Goal: Feedback & Contribution: Leave review/rating

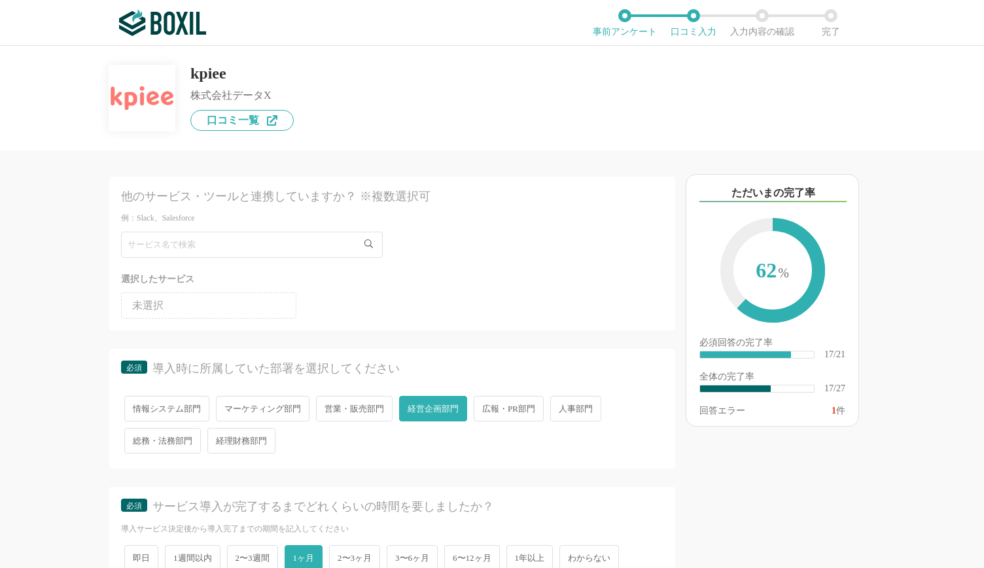
scroll to position [2435, 0]
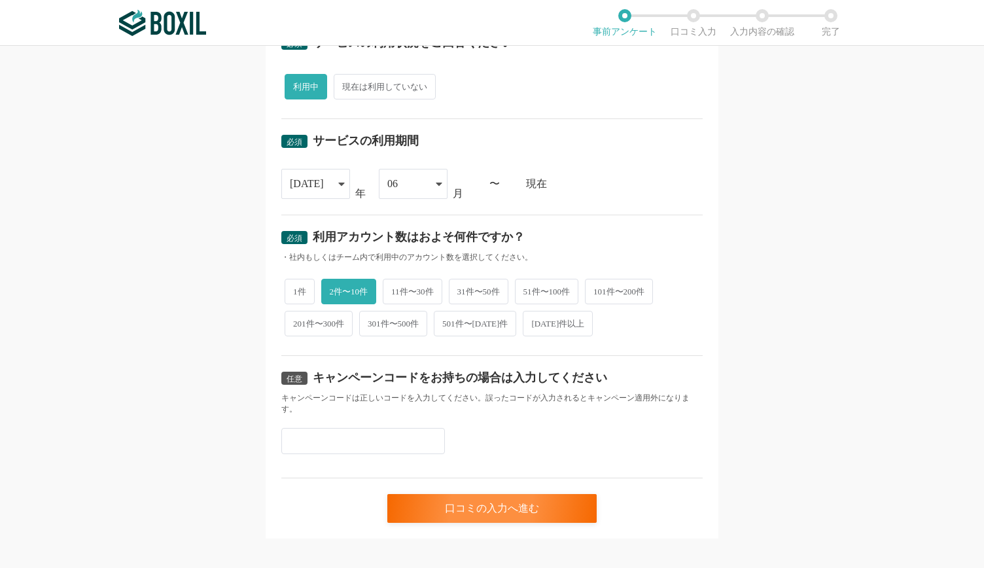
scroll to position [471, 0]
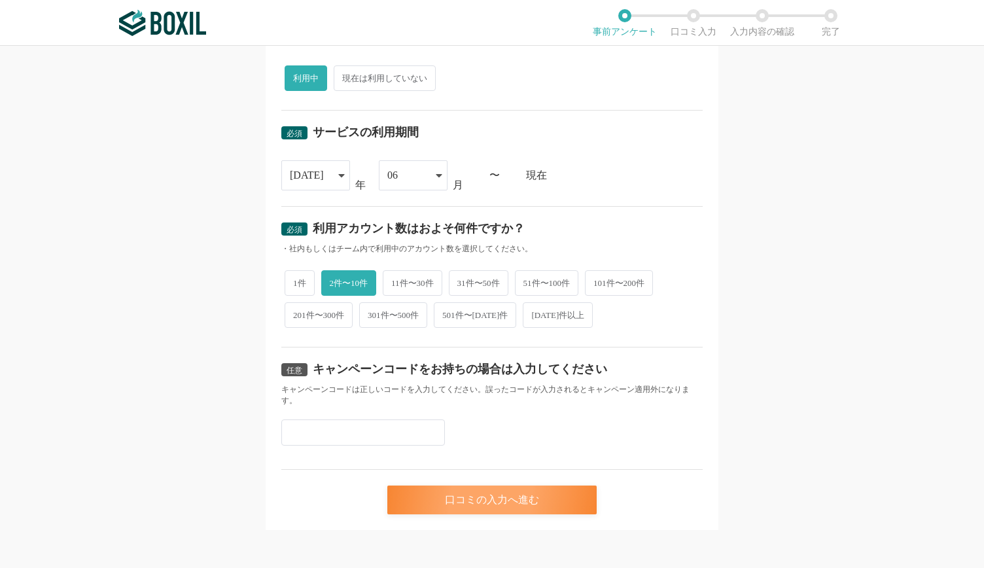
click at [421, 491] on div "口コミの入力へ進む" at bounding box center [491, 499] width 209 height 29
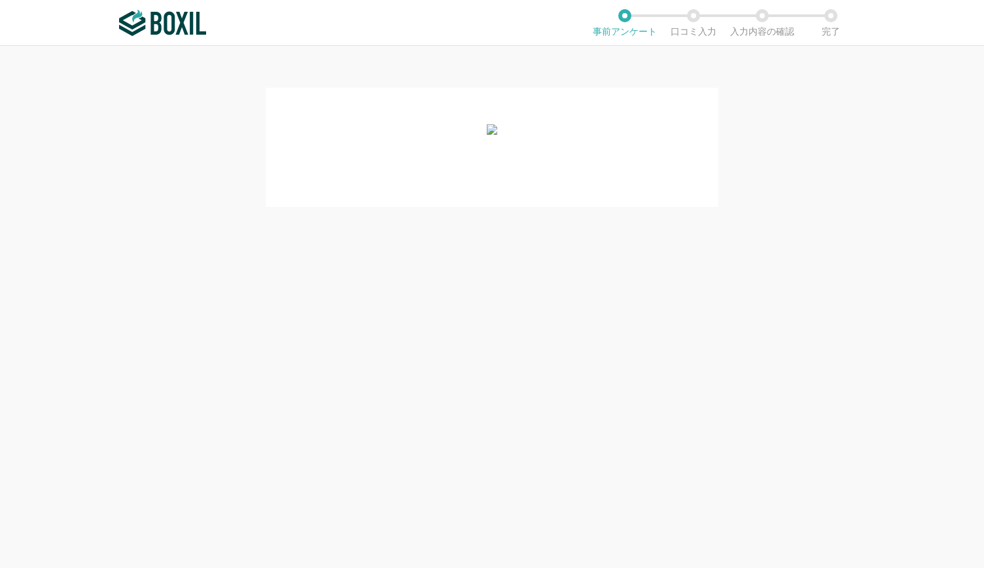
scroll to position [0, 0]
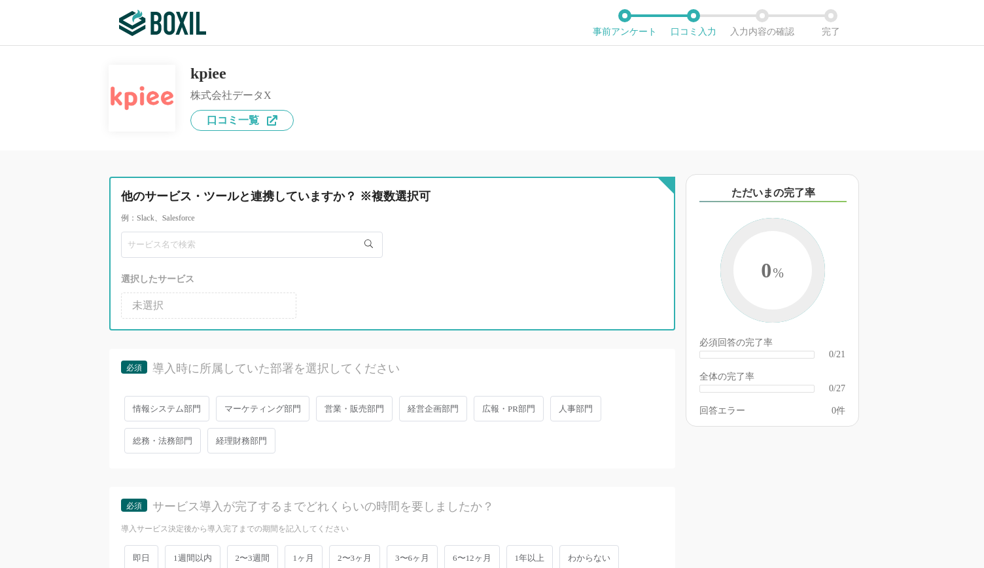
click at [152, 248] on input "text" at bounding box center [252, 245] width 262 height 26
type input "ｋ"
type input "kpiee"
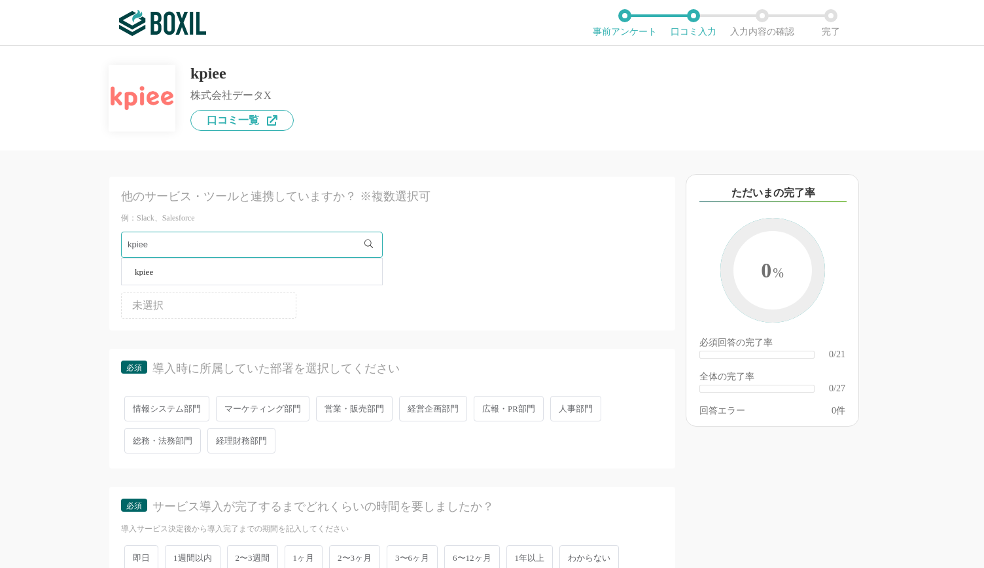
click at [46, 284] on div "他のサービス・ツールと連携していますか？ ※複数選択可 例：Slack、Salesforce kpiee kpiee 選択したサービス 未選択 必須 導入時に…" at bounding box center [348, 358] width 654 height 417
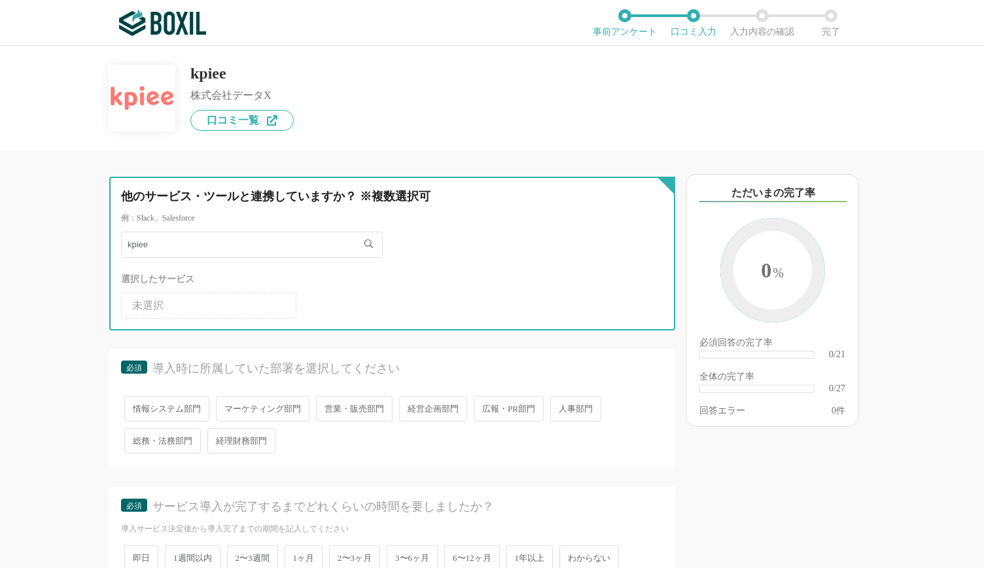
click at [170, 247] on input "kpiee" at bounding box center [252, 245] width 262 height 26
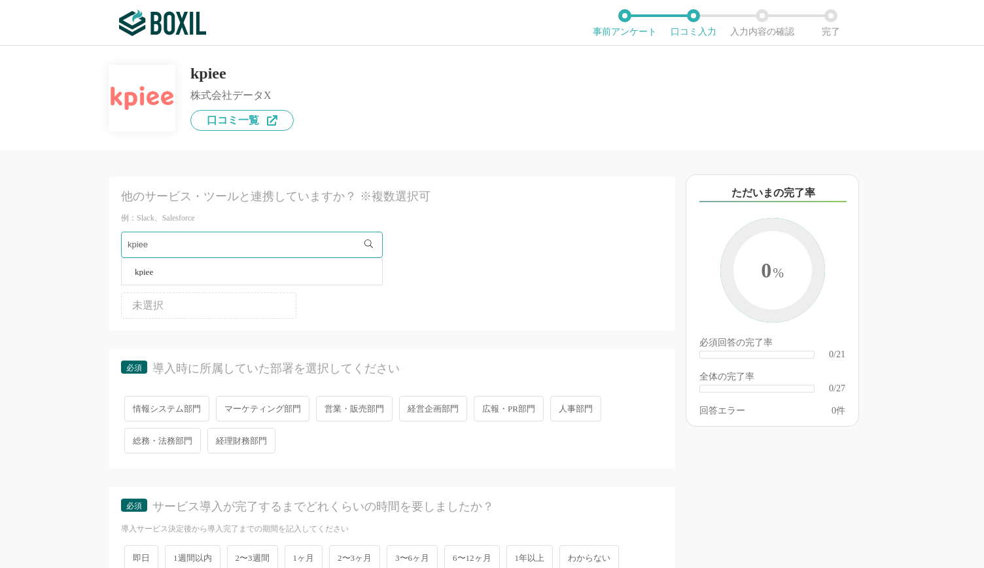
click at [158, 269] on li "kpiee" at bounding box center [252, 271] width 260 height 26
click at [77, 302] on div "他のサービス・ツールと連携していますか？ ※複数選択可 例：Slack、Salesforce 選択したサービス 未選択 kpiee 必須 導入時に所属していた…" at bounding box center [348, 358] width 654 height 417
click at [402, 404] on span "経営企画部門" at bounding box center [433, 409] width 68 height 26
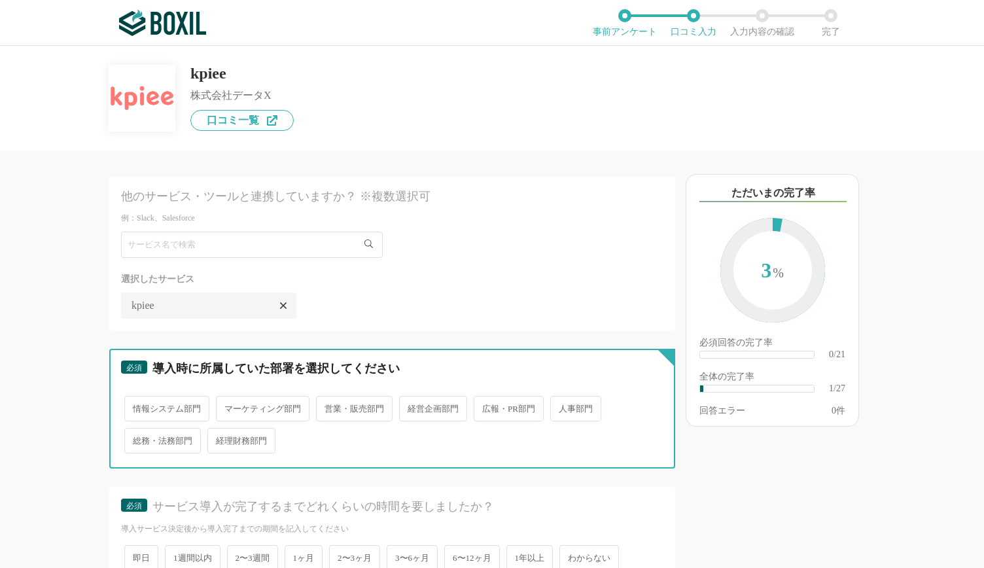
click at [402, 404] on input "経営企画部門" at bounding box center [406, 402] width 9 height 9
radio input "true"
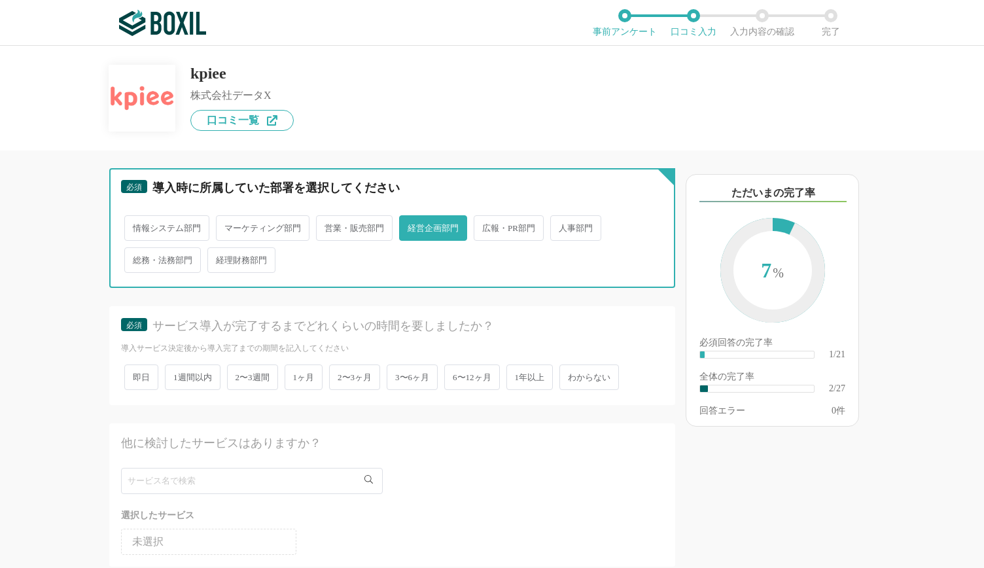
scroll to position [212, 0]
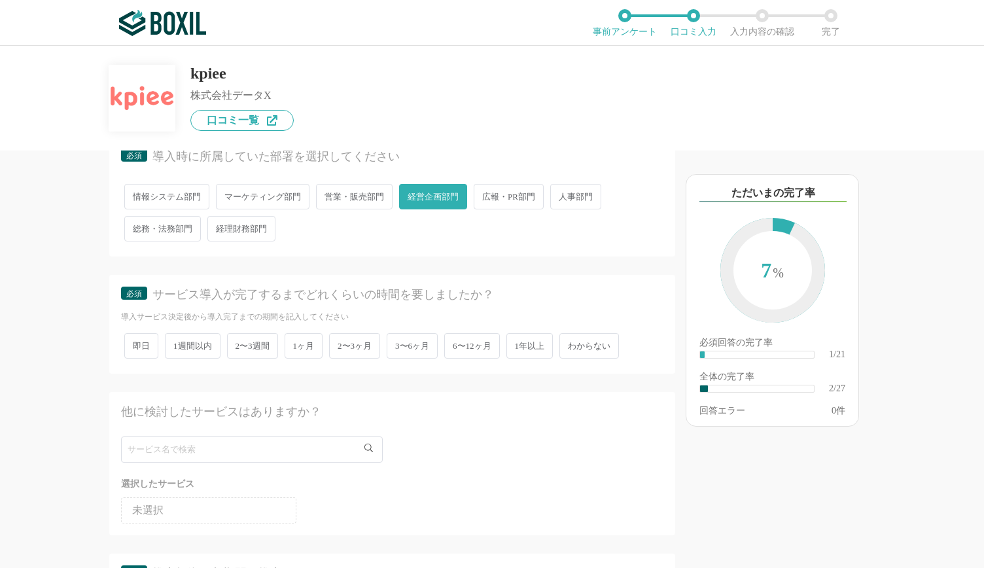
click at [298, 348] on span "1ヶ月" at bounding box center [304, 346] width 39 height 26
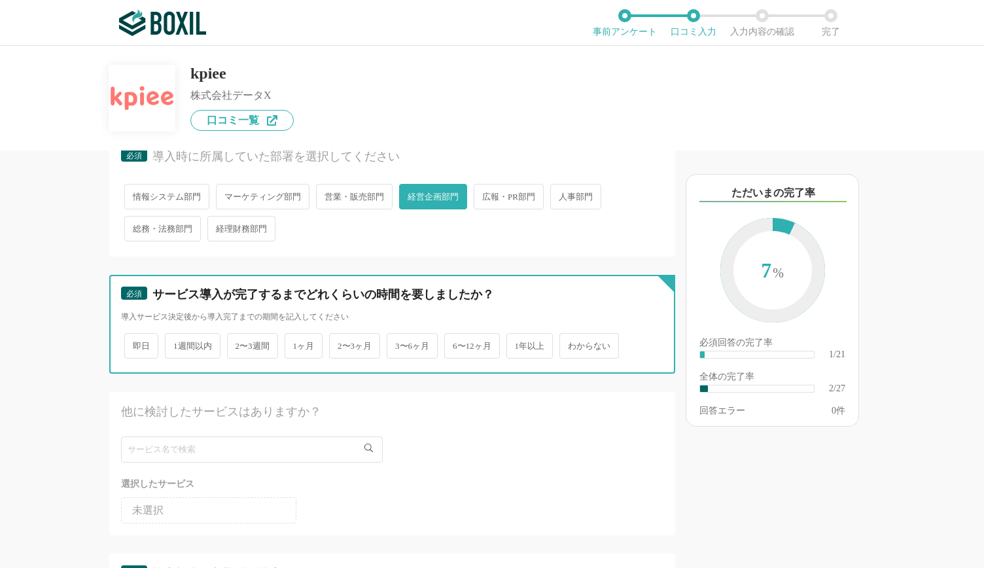
click at [296, 343] on input "1ヶ月" at bounding box center [292, 339] width 9 height 9
radio input "true"
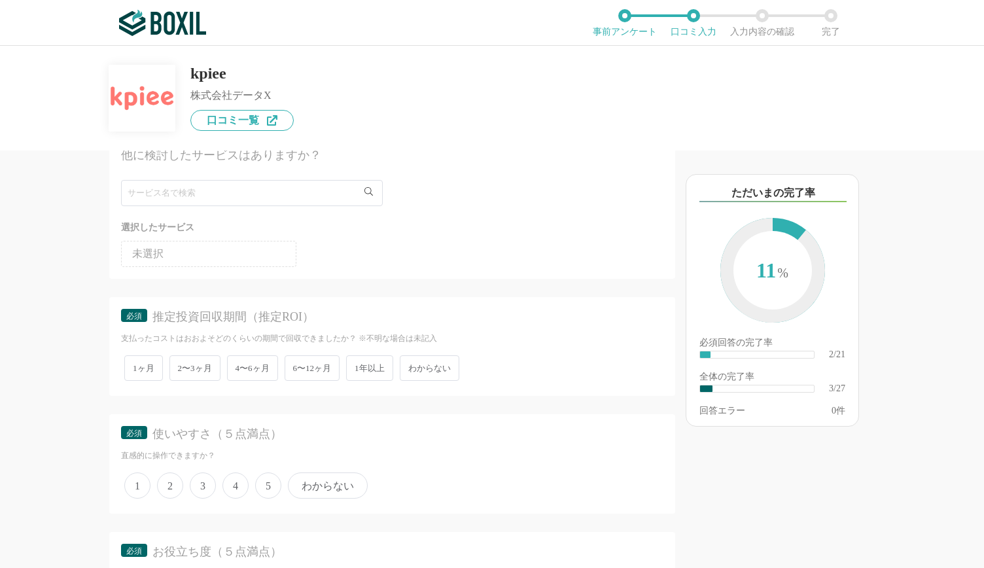
scroll to position [530, 0]
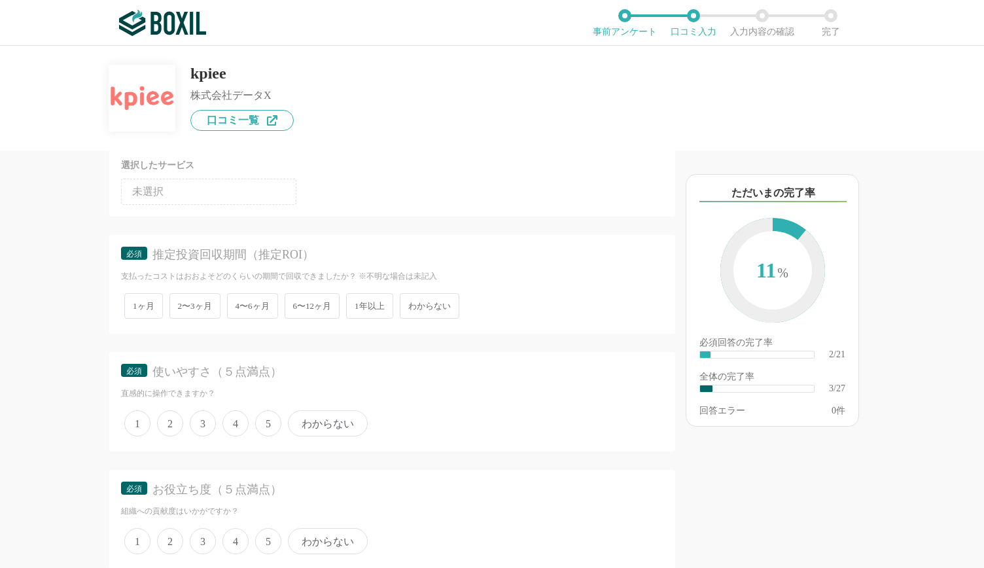
click at [409, 307] on span "わからない" at bounding box center [430, 306] width 60 height 26
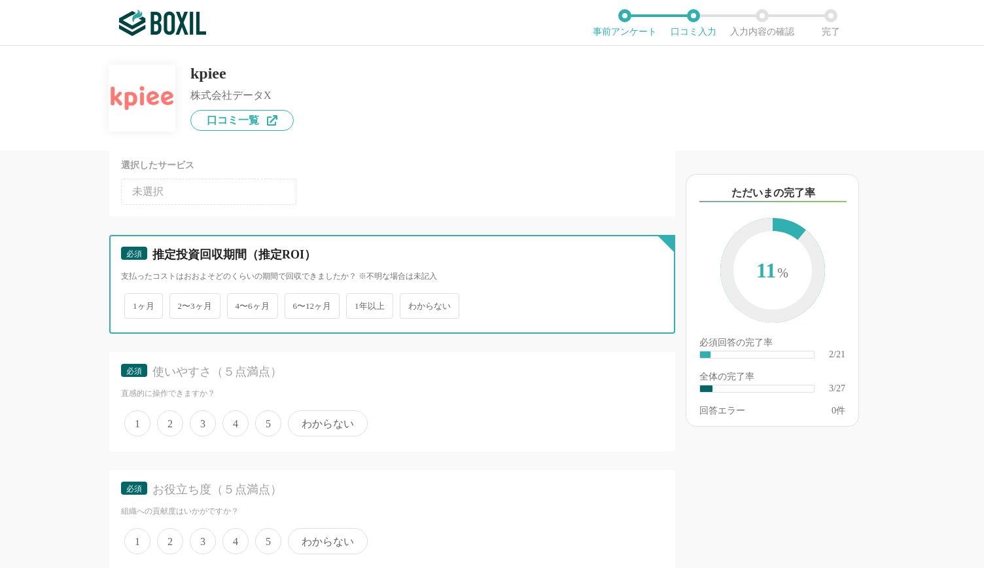
click at [409, 304] on input "わからない" at bounding box center [407, 299] width 9 height 9
radio input "true"
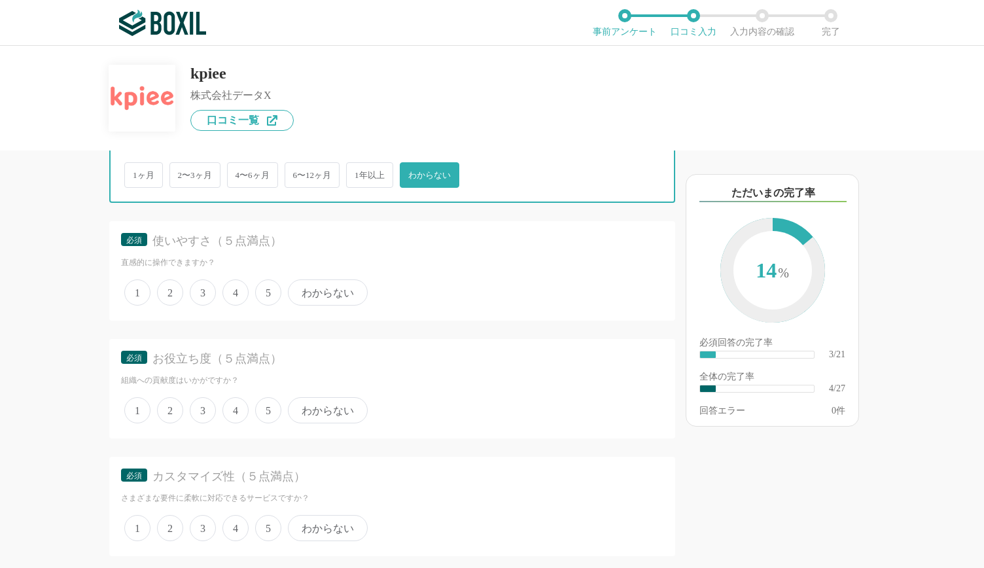
scroll to position [664, 0]
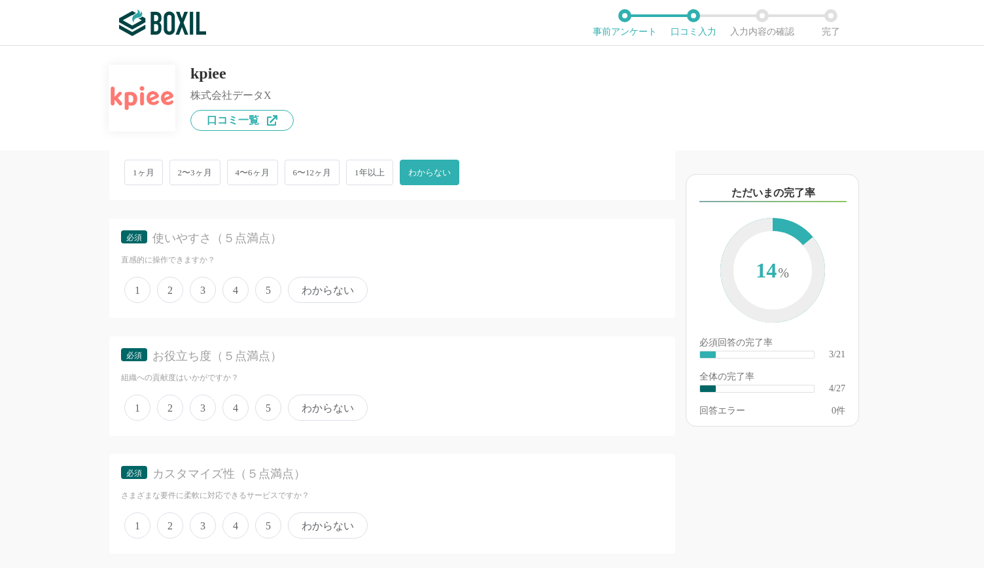
click at [270, 290] on span "5" at bounding box center [268, 290] width 26 height 26
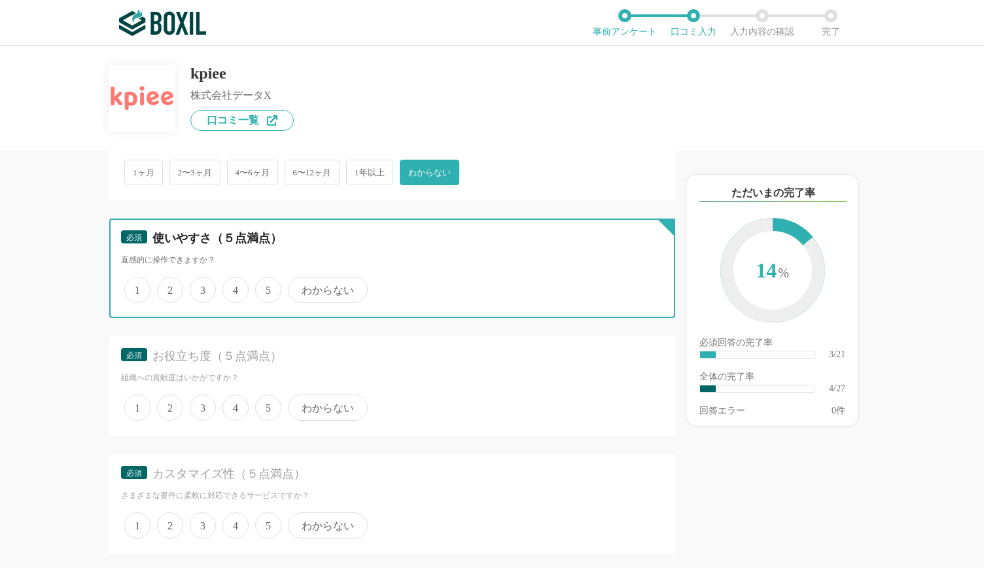
click at [267, 287] on input "5" at bounding box center [262, 283] width 9 height 9
radio input "true"
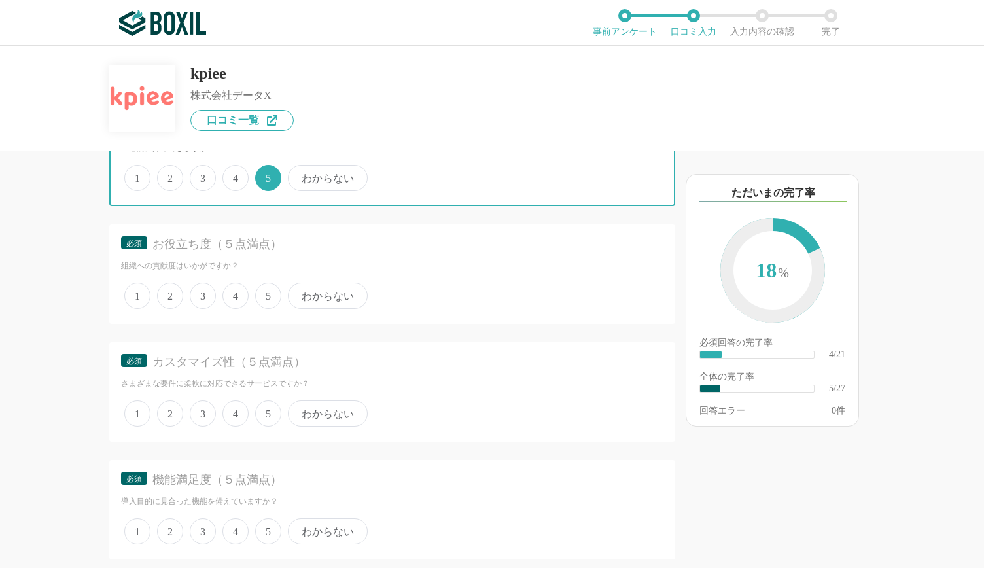
scroll to position [776, 0]
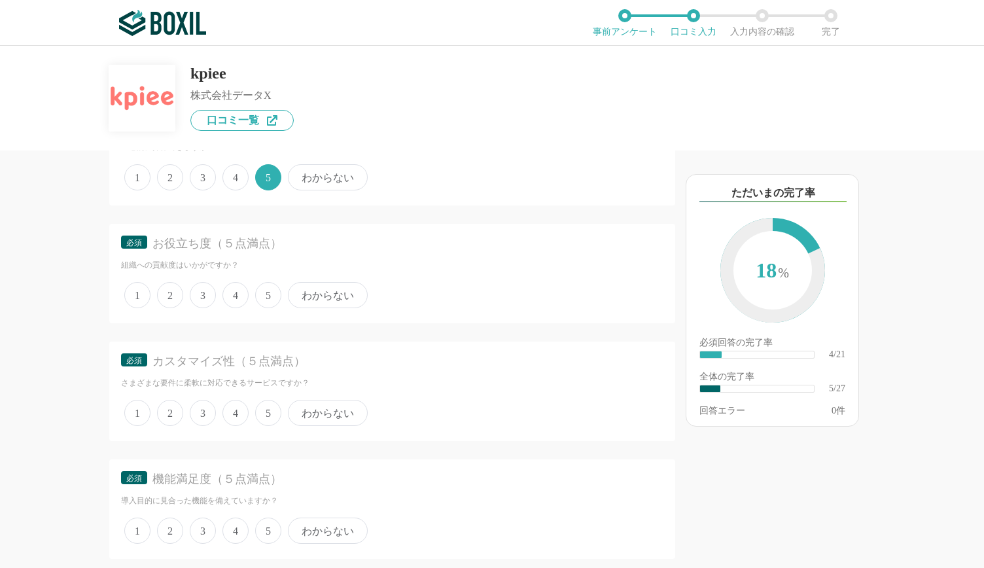
click at [256, 296] on span "5" at bounding box center [268, 295] width 26 height 26
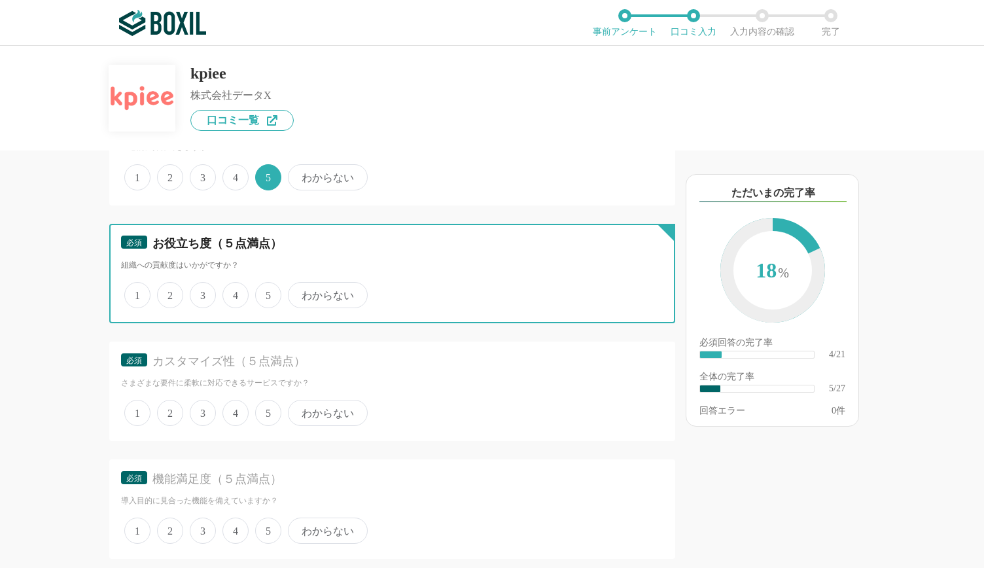
click at [258, 292] on input "5" at bounding box center [262, 288] width 9 height 9
radio input "true"
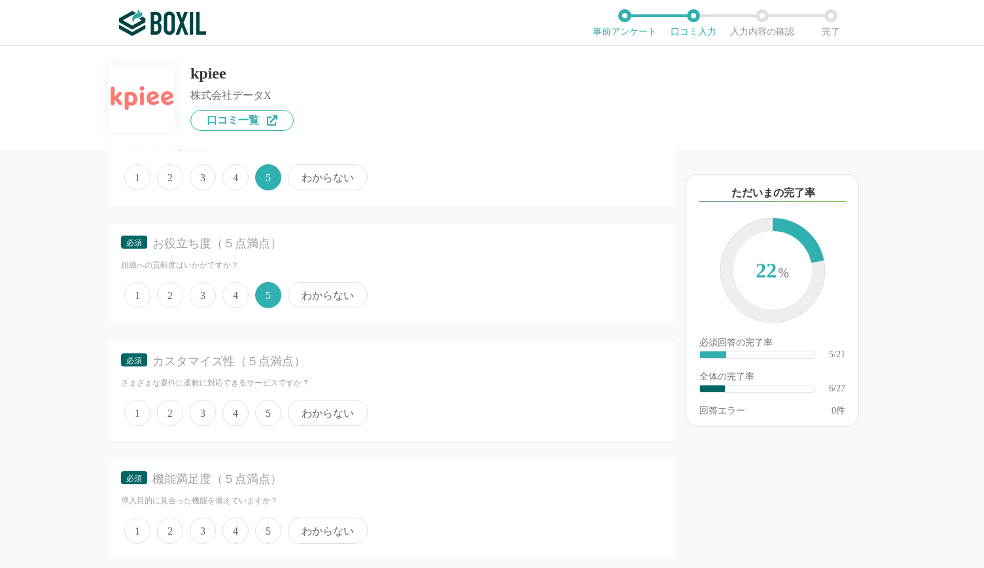
click at [266, 417] on span "5" at bounding box center [268, 413] width 26 height 26
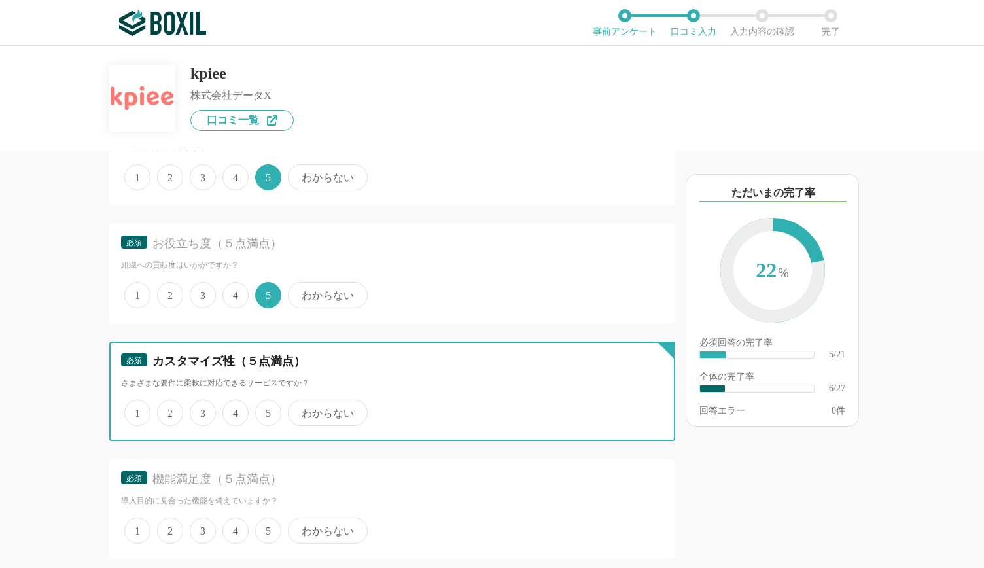
click at [266, 410] on input "5" at bounding box center [262, 406] width 9 height 9
radio input "true"
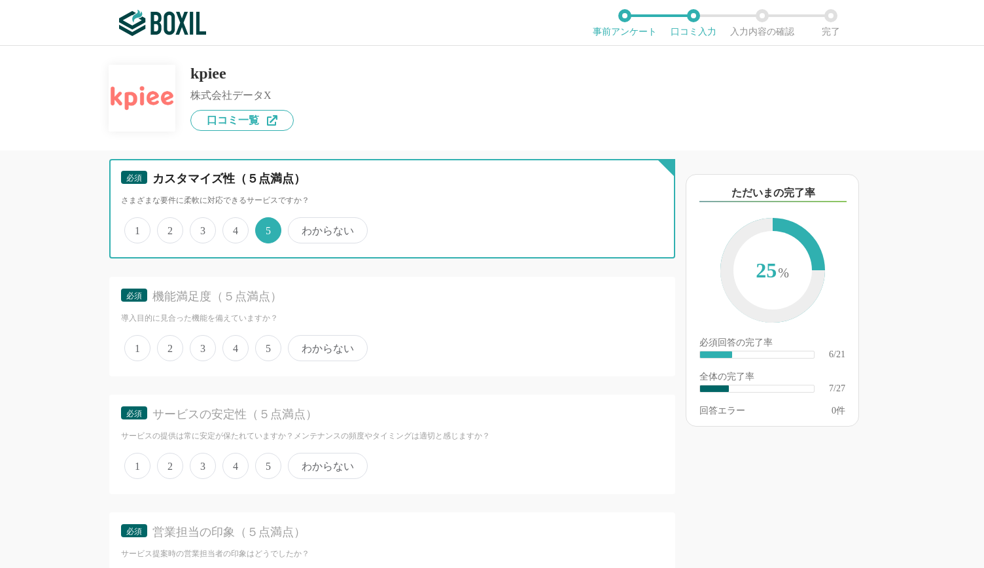
scroll to position [963, 0]
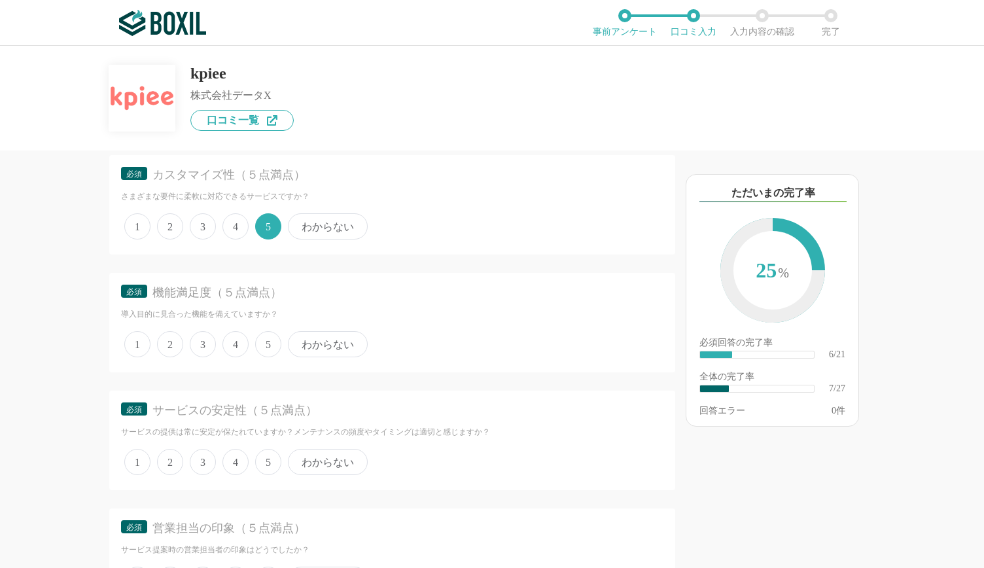
click at [264, 339] on span "5" at bounding box center [268, 344] width 26 height 26
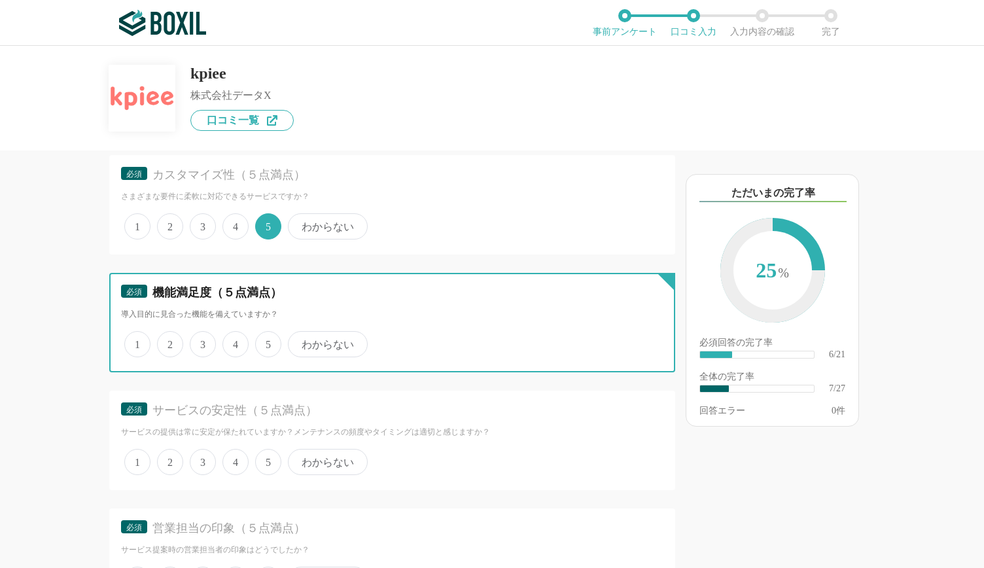
click at [264, 339] on input "5" at bounding box center [262, 337] width 9 height 9
radio input "true"
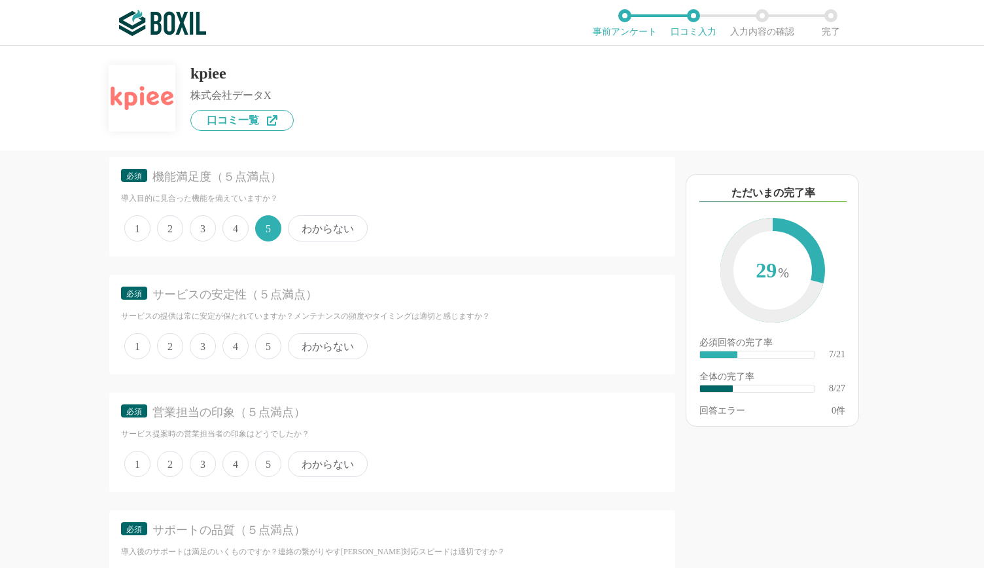
click at [272, 342] on span "5" at bounding box center [268, 346] width 26 height 26
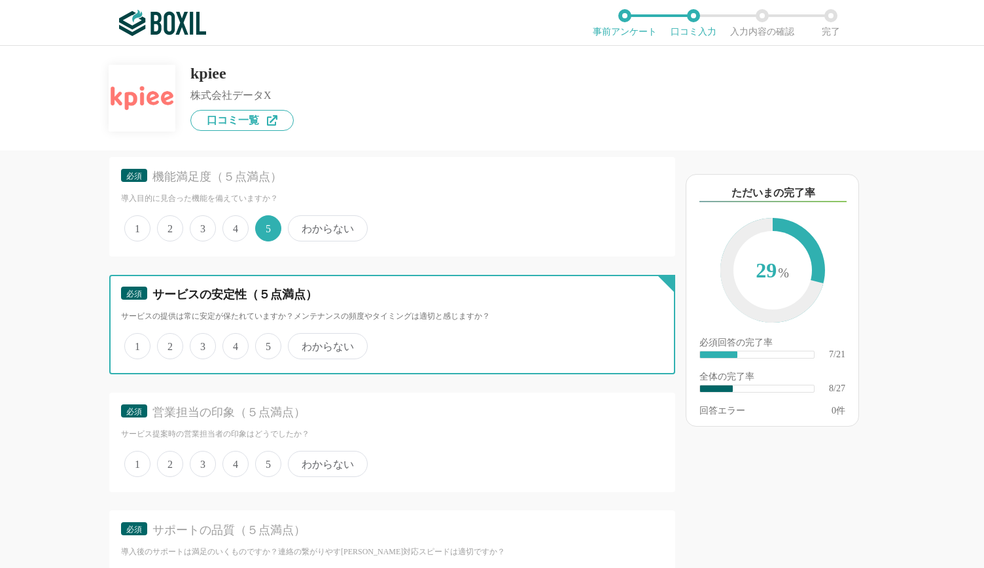
click at [267, 342] on input "5" at bounding box center [262, 339] width 9 height 9
radio input "true"
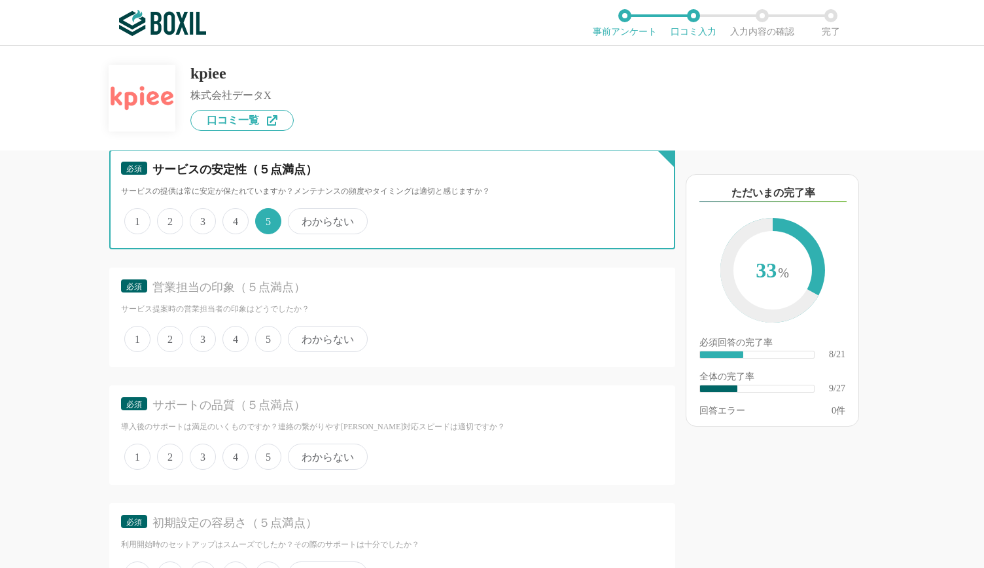
scroll to position [1204, 0]
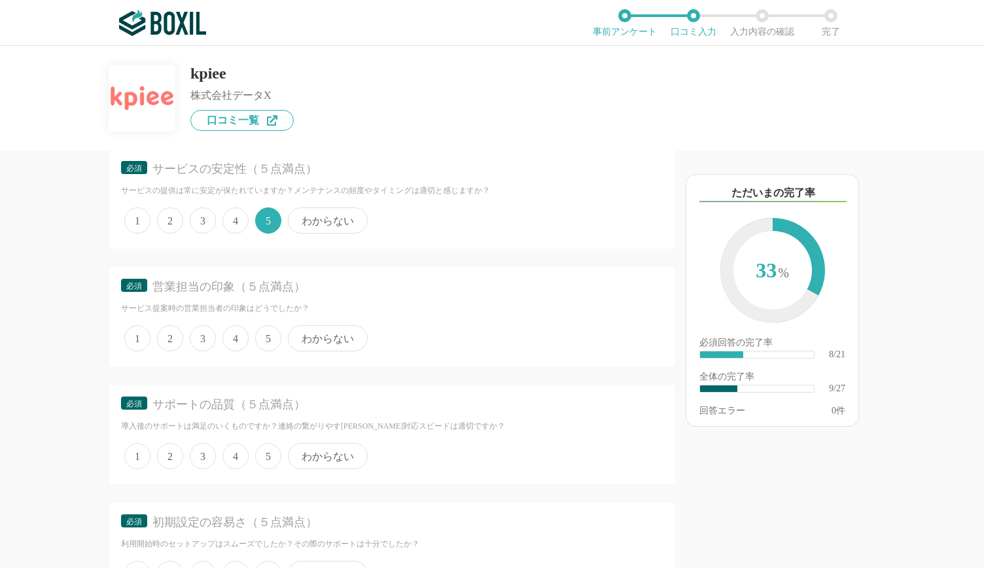
click at [269, 325] on span "5" at bounding box center [268, 338] width 26 height 26
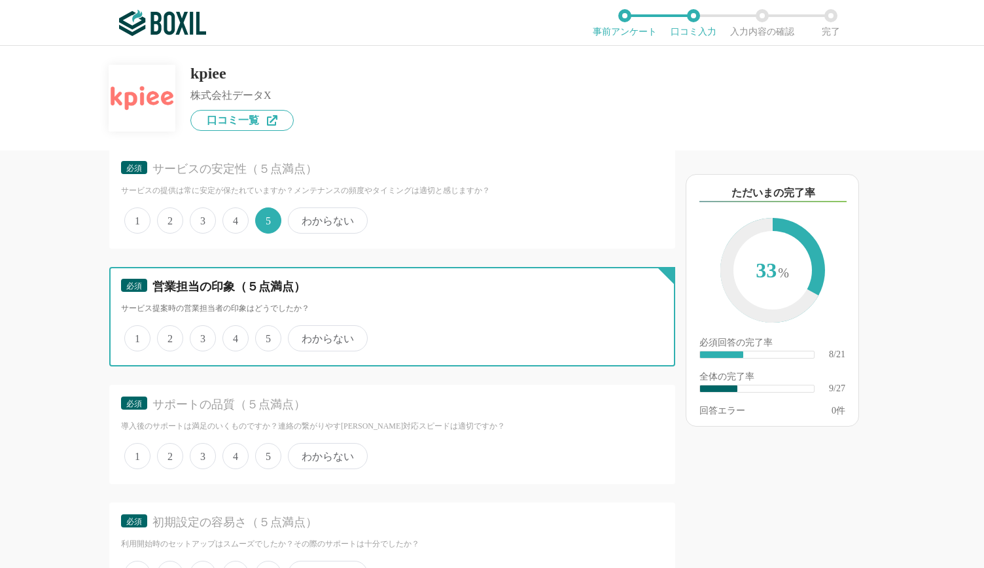
click at [267, 327] on input "5" at bounding box center [262, 331] width 9 height 9
radio input "true"
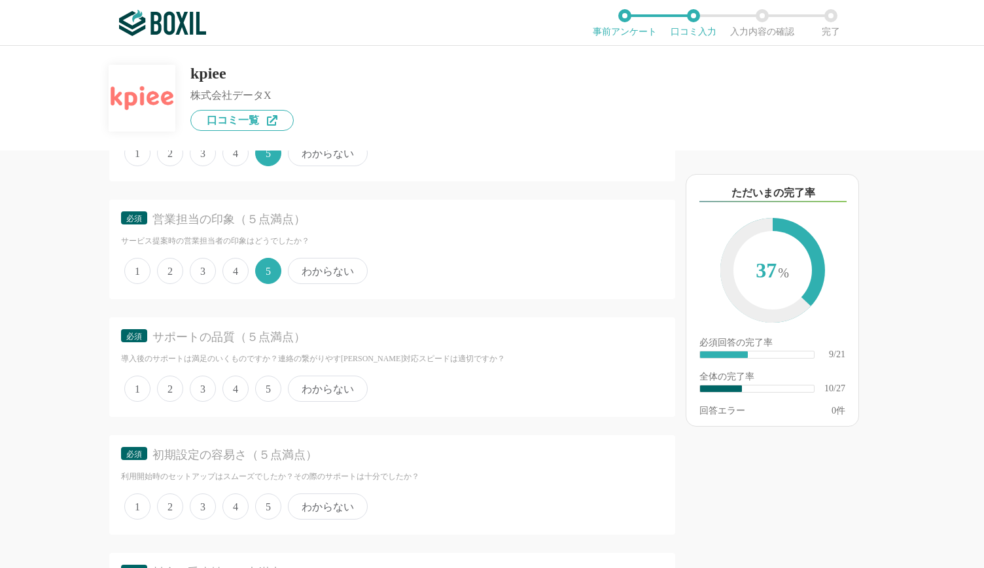
click at [271, 398] on span "5" at bounding box center [268, 388] width 26 height 26
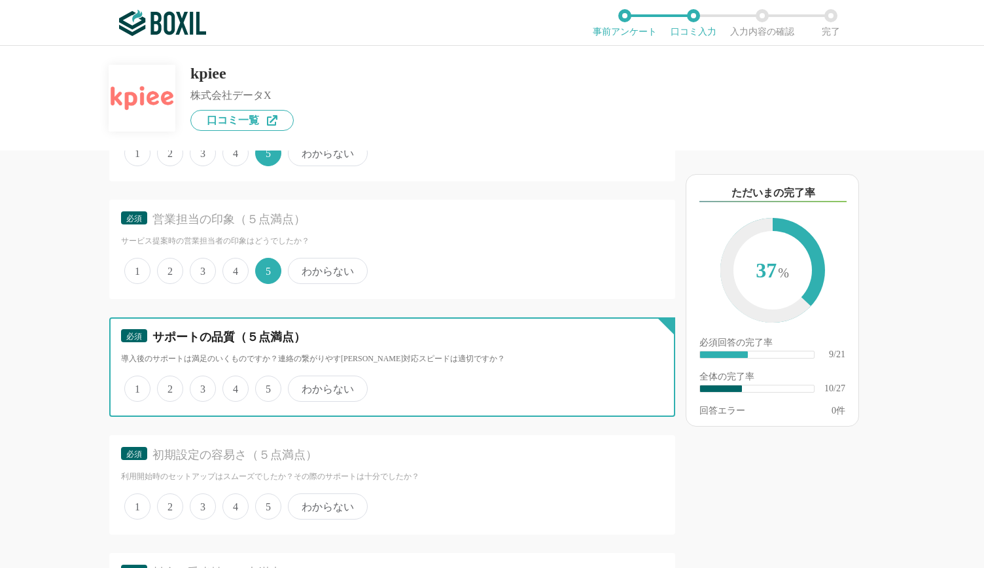
click at [267, 386] on input "5" at bounding box center [262, 381] width 9 height 9
radio input "true"
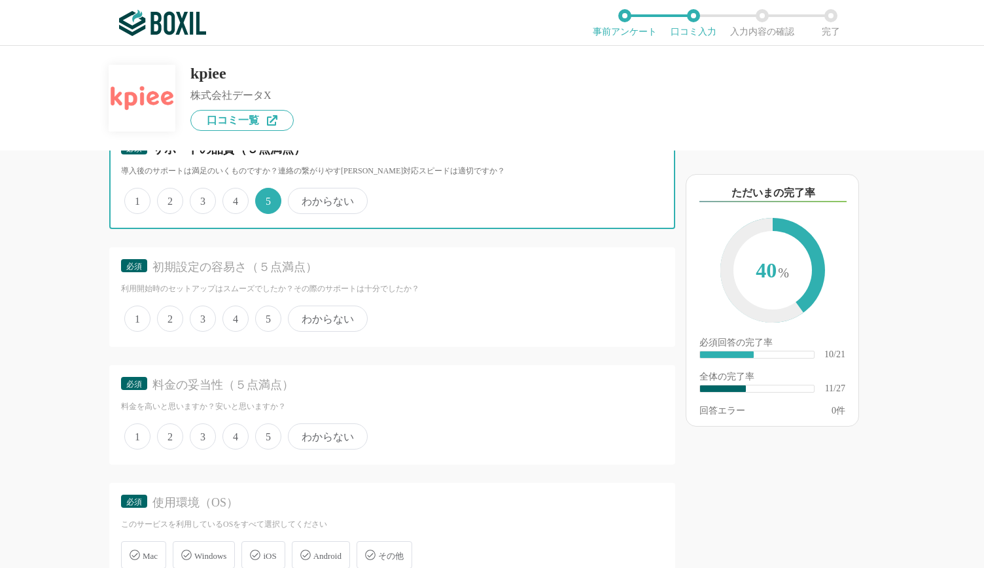
scroll to position [1460, 0]
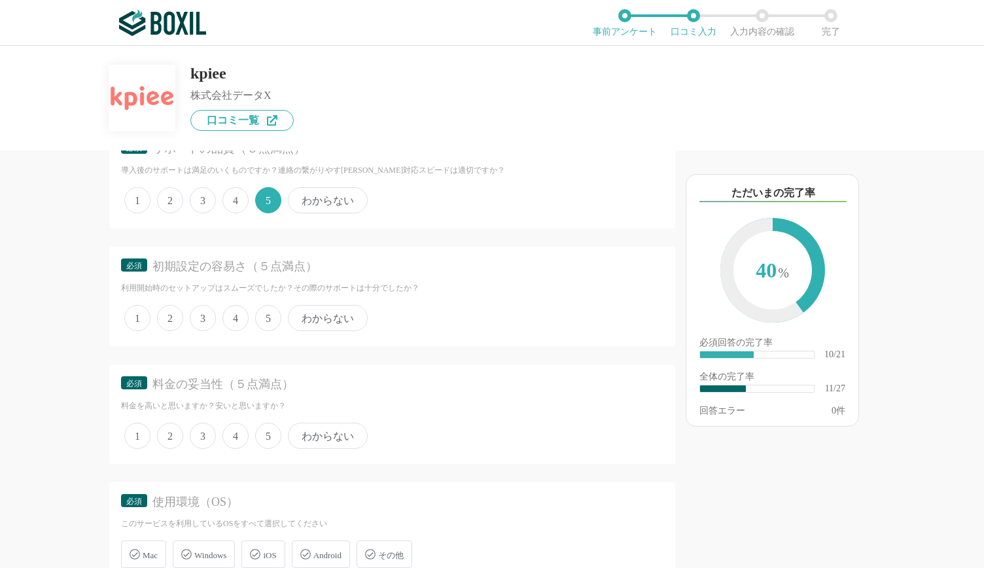
click at [263, 321] on span "5" at bounding box center [268, 318] width 26 height 26
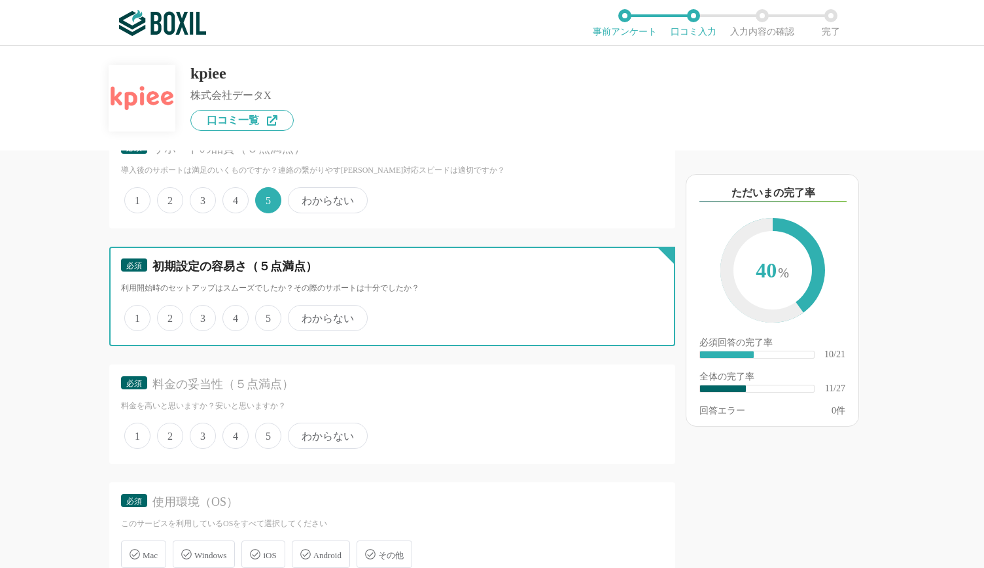
click at [263, 315] on input "5" at bounding box center [262, 311] width 9 height 9
radio input "true"
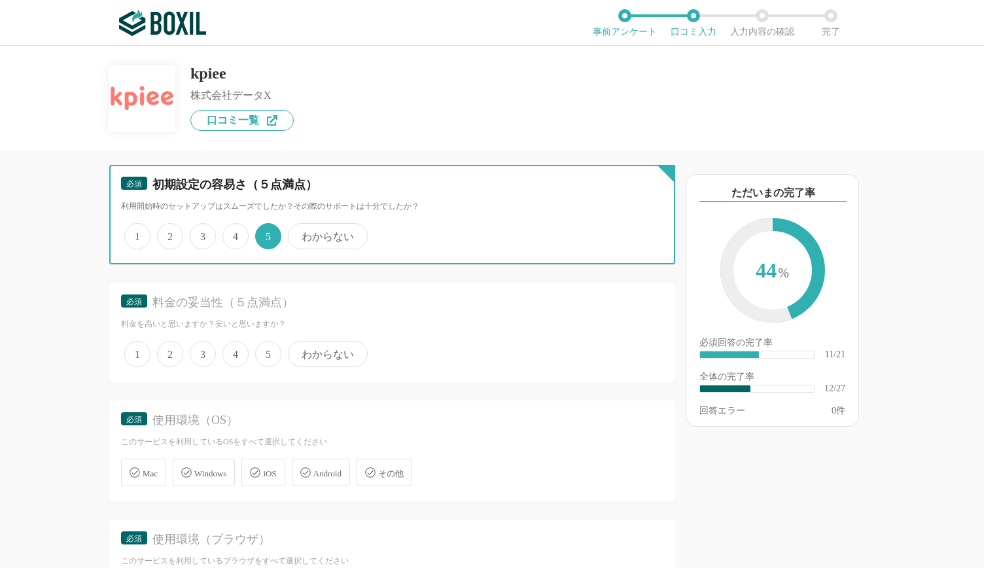
scroll to position [1546, 0]
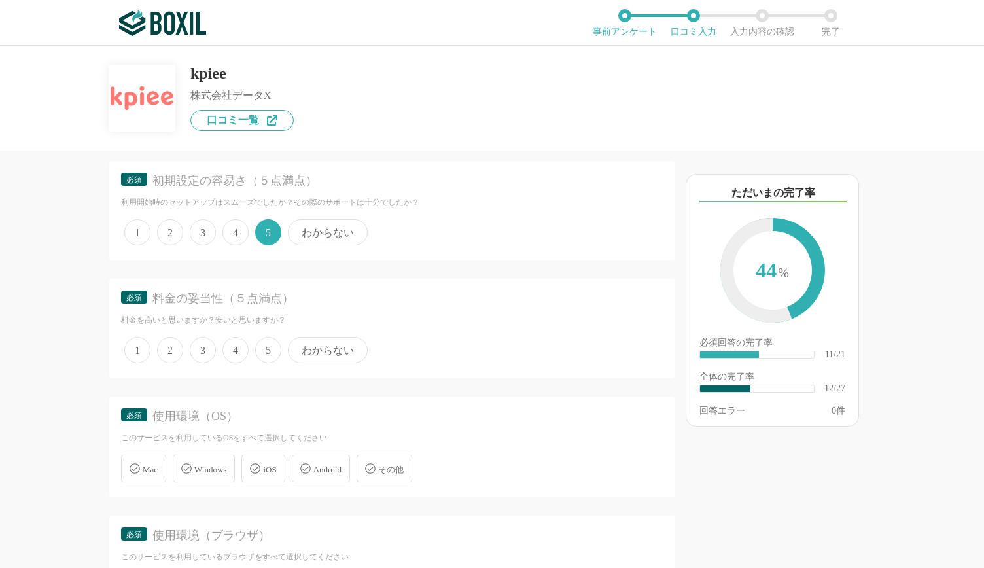
click at [269, 339] on span "5" at bounding box center [268, 350] width 26 height 26
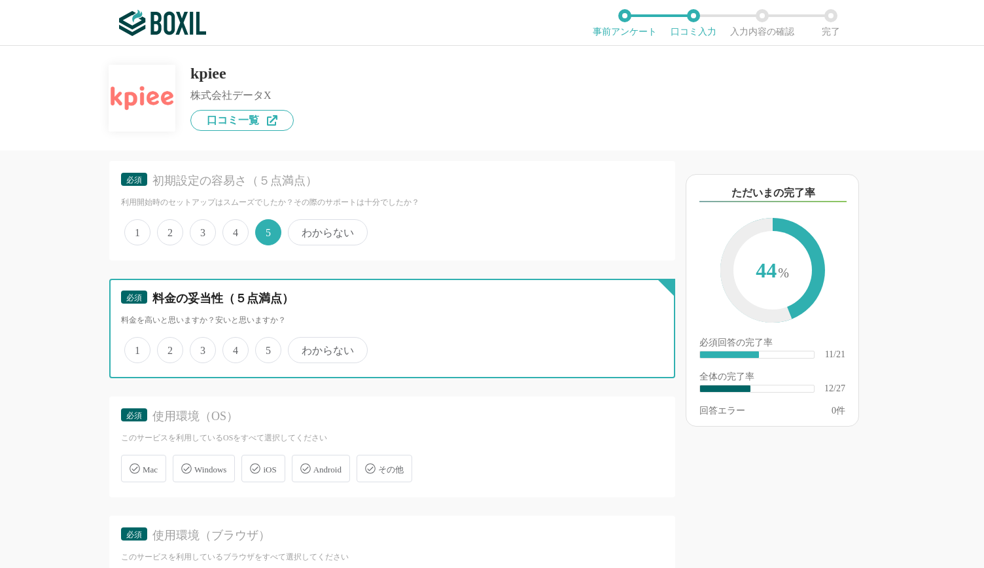
click at [267, 339] on input "5" at bounding box center [262, 343] width 9 height 9
radio input "true"
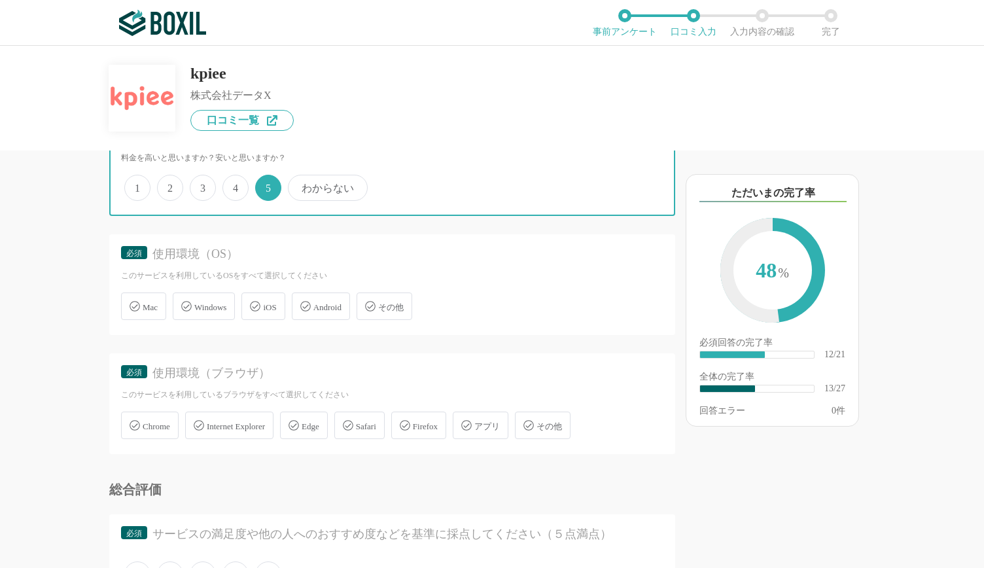
scroll to position [1712, 0]
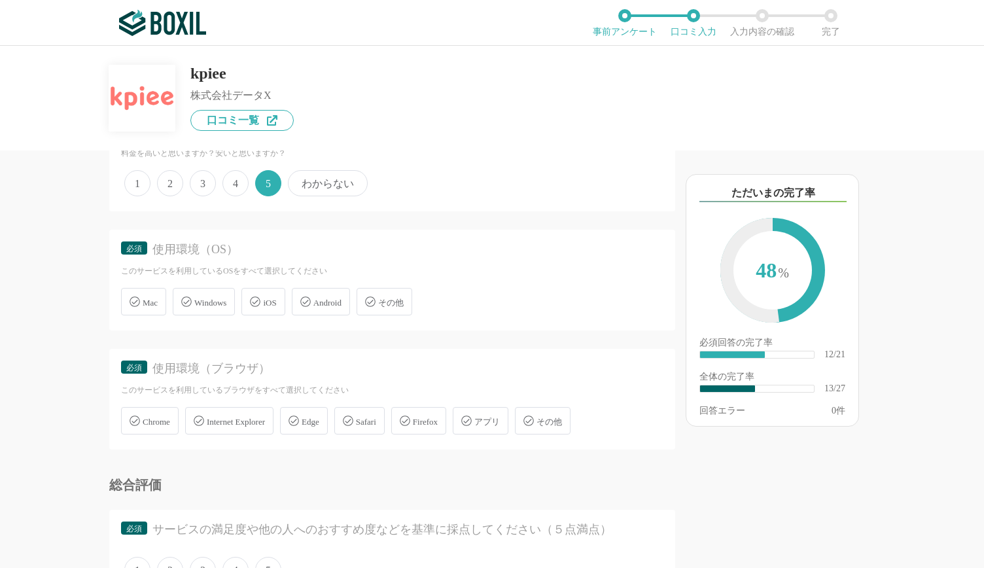
click at [209, 304] on span "Windows" at bounding box center [210, 303] width 32 height 10
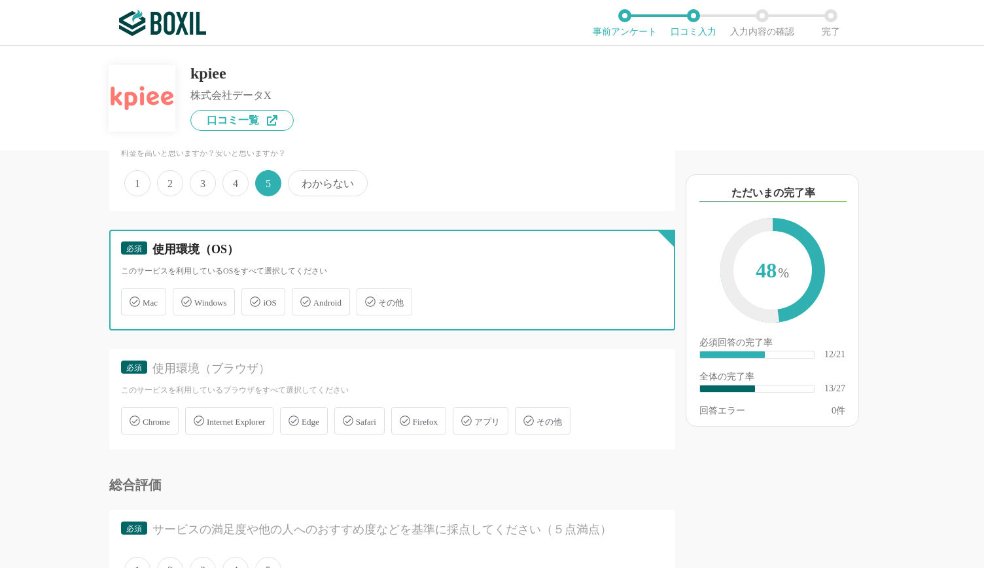
click at [184, 298] on input "Windows" at bounding box center [179, 294] width 9 height 9
checkbox input "true"
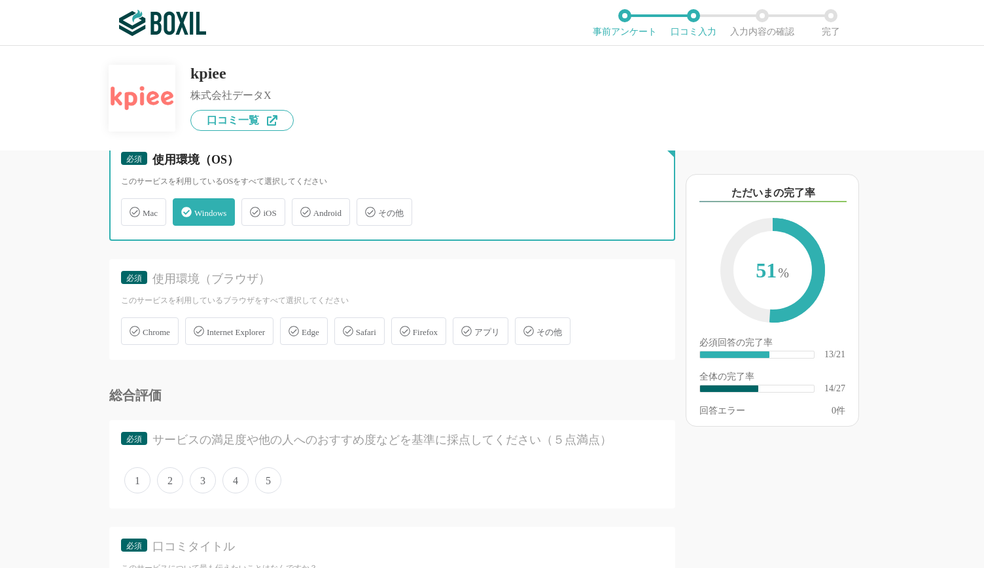
scroll to position [1803, 0]
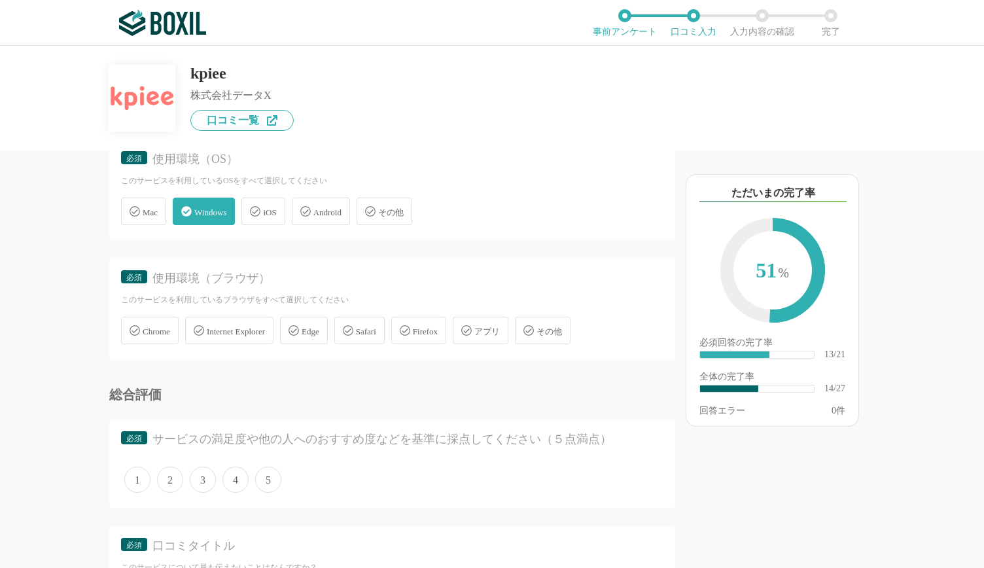
click at [299, 325] on icon at bounding box center [293, 330] width 10 height 10
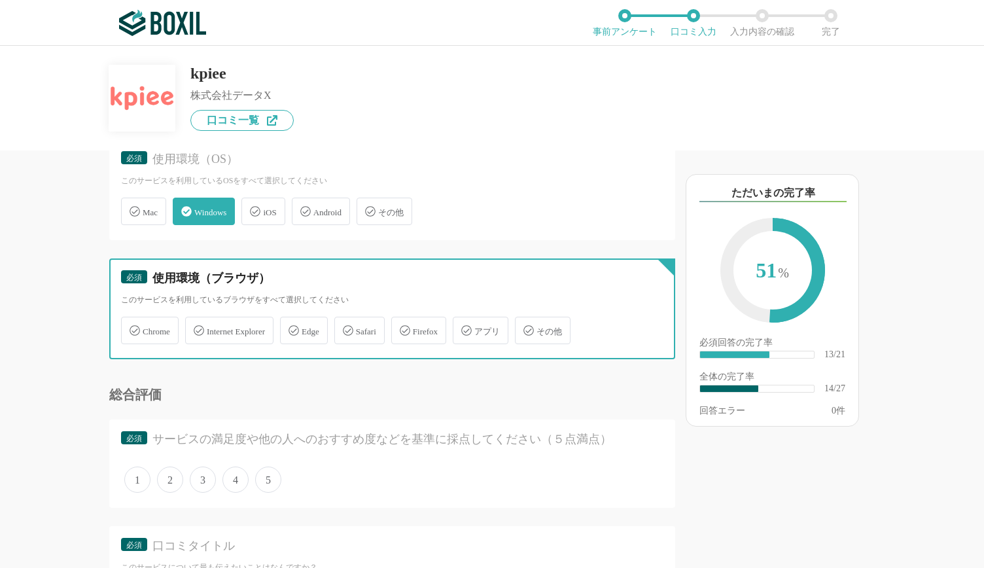
click at [291, 324] on input "Edge" at bounding box center [287, 323] width 9 height 9
checkbox input "true"
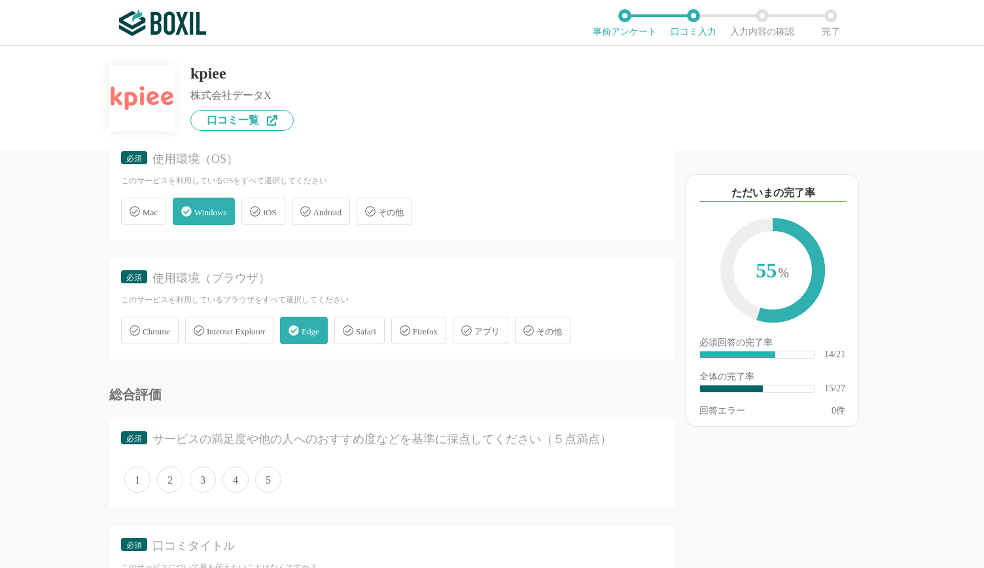
click at [149, 345] on div "必須 使用環境（ブラウザ） このサービスを利用しているブラウザをすべて選択してください Chrome Internet Explorer Edge Safar…" at bounding box center [392, 308] width 566 height 101
click at [145, 327] on span "Chrome" at bounding box center [156, 331] width 27 height 10
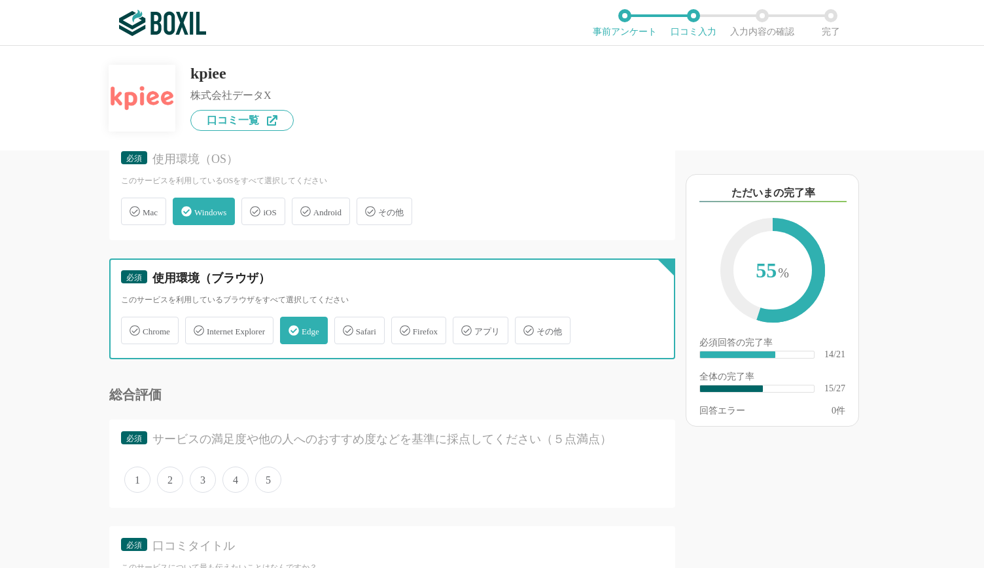
click at [132, 327] on input "Chrome" at bounding box center [128, 323] width 9 height 9
checkbox input "true"
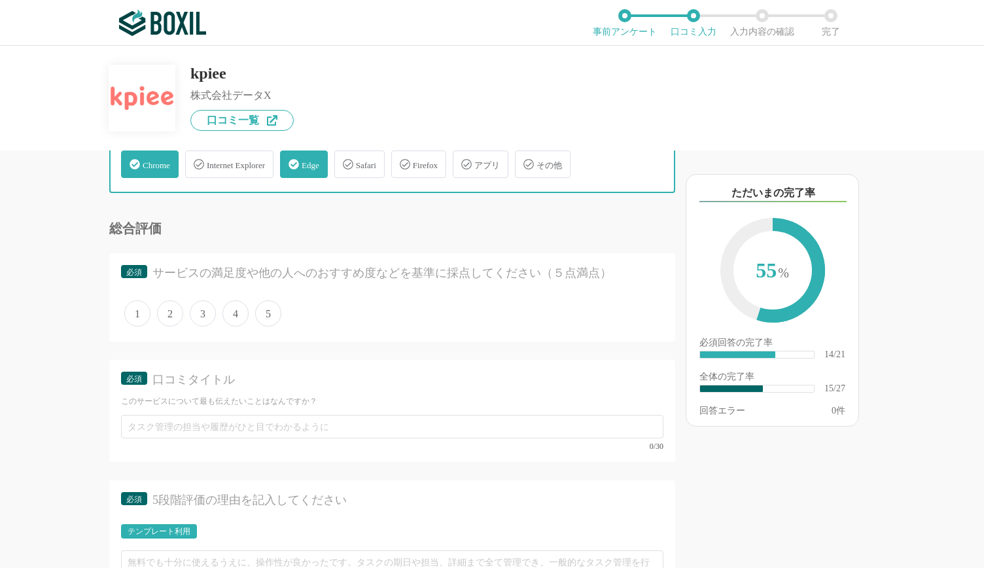
scroll to position [1971, 0]
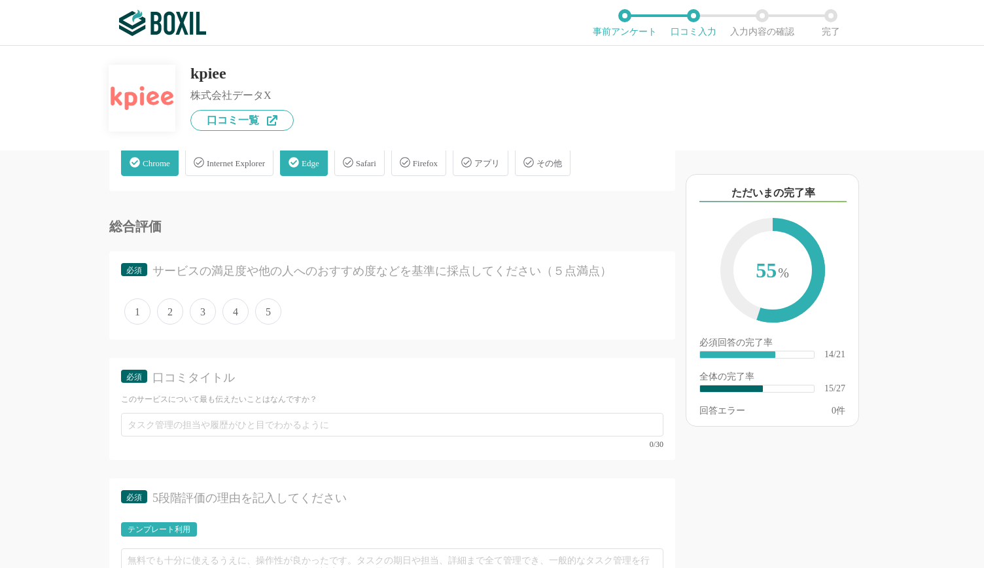
click at [256, 310] on span "5" at bounding box center [268, 311] width 26 height 26
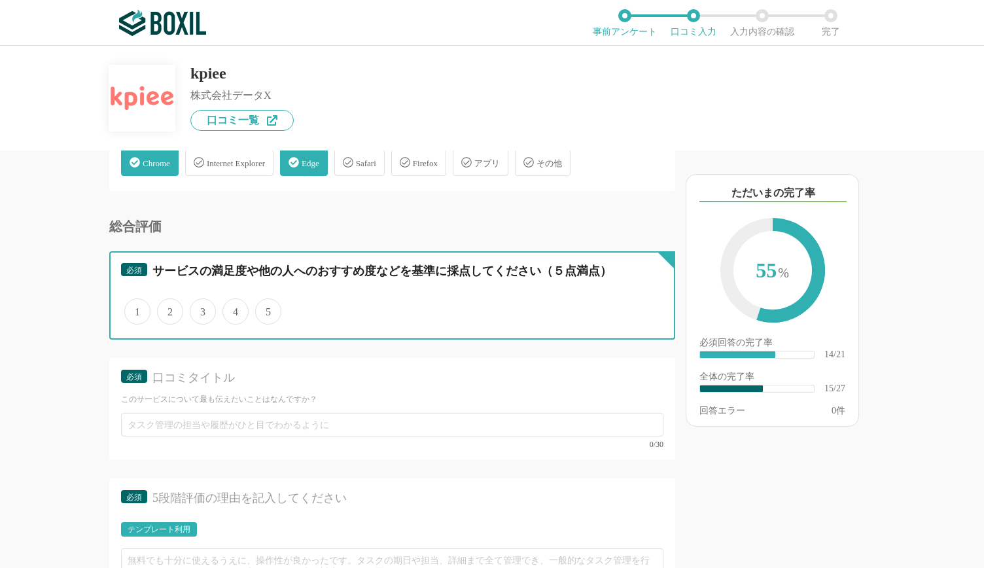
click at [258, 309] on input "5" at bounding box center [262, 304] width 9 height 9
radio input "true"
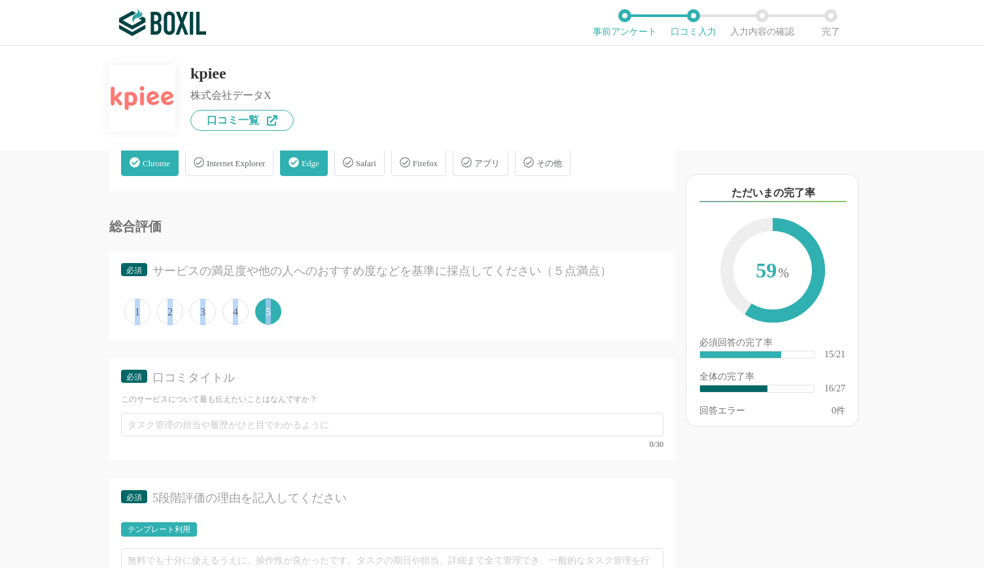
click at [256, 310] on span "5" at bounding box center [268, 311] width 26 height 26
click at [258, 309] on input "5" at bounding box center [262, 304] width 9 height 9
click at [271, 310] on span "5" at bounding box center [268, 311] width 26 height 26
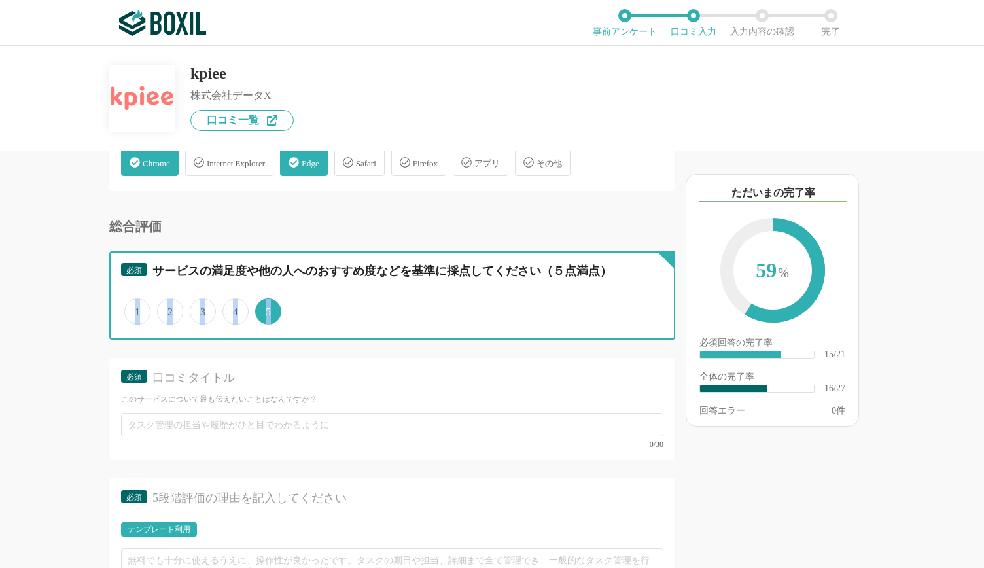
click at [267, 309] on input "5" at bounding box center [262, 304] width 9 height 9
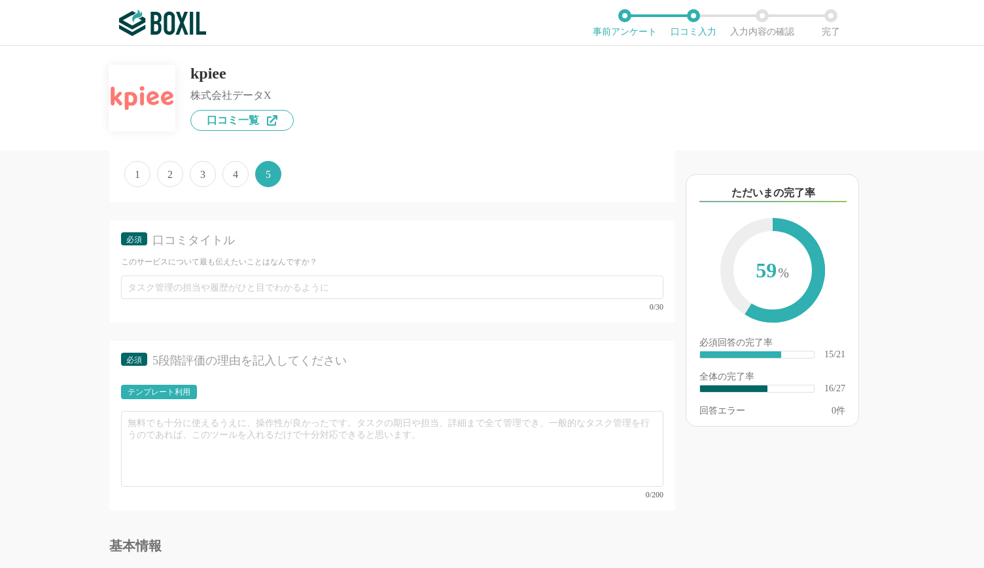
click at [92, 298] on div "他のサービス・ツールと連携していますか？ ※複数選択可 例：Slack、Salesforce 選択したサービス 未選択 kpiee 必須 導入時に所属していた…" at bounding box center [348, 358] width 654 height 417
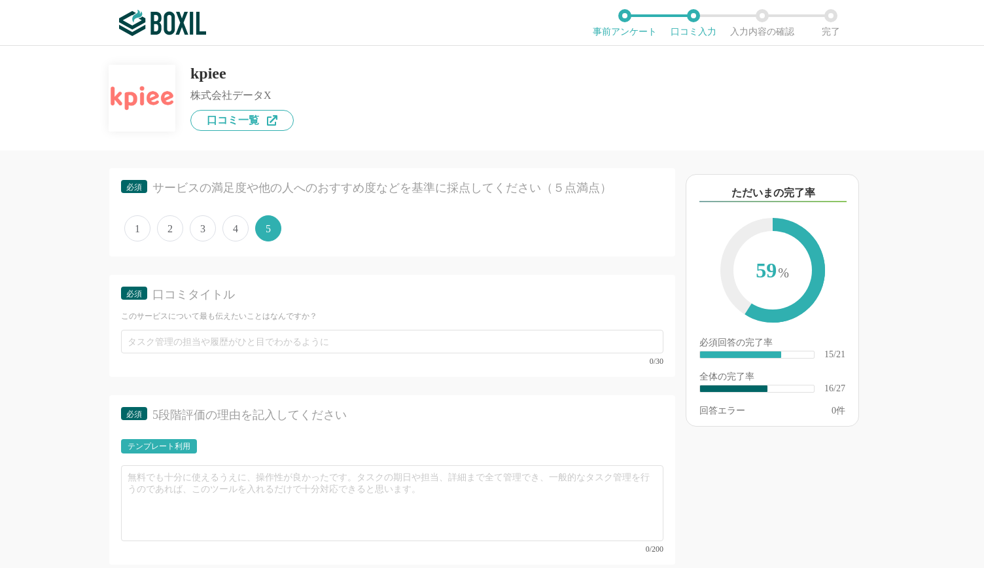
scroll to position [2055, 0]
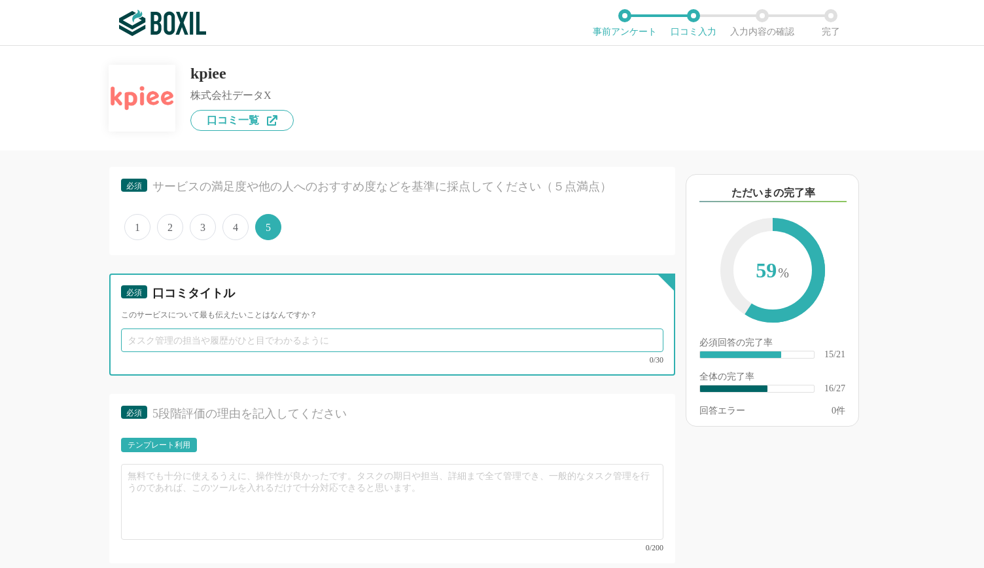
click at [187, 330] on input "text" at bounding box center [392, 340] width 542 height 24
paste input "日次・週次KPIの可視化と工数削減を実現できました"
type input "日次・週次KPIの可視化と工数削減を実現できました"
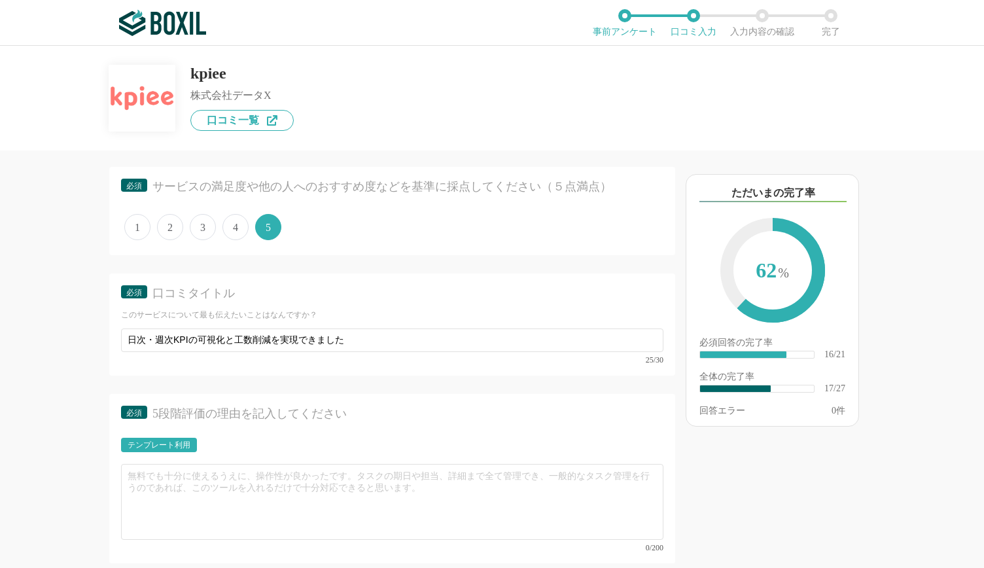
click at [56, 354] on div "他のサービス・ツールと連携していますか？ ※複数選択可 例：Slack、Salesforce 選択したサービス 未選択 kpiee 必須 導入時に所属していた…" at bounding box center [348, 358] width 654 height 417
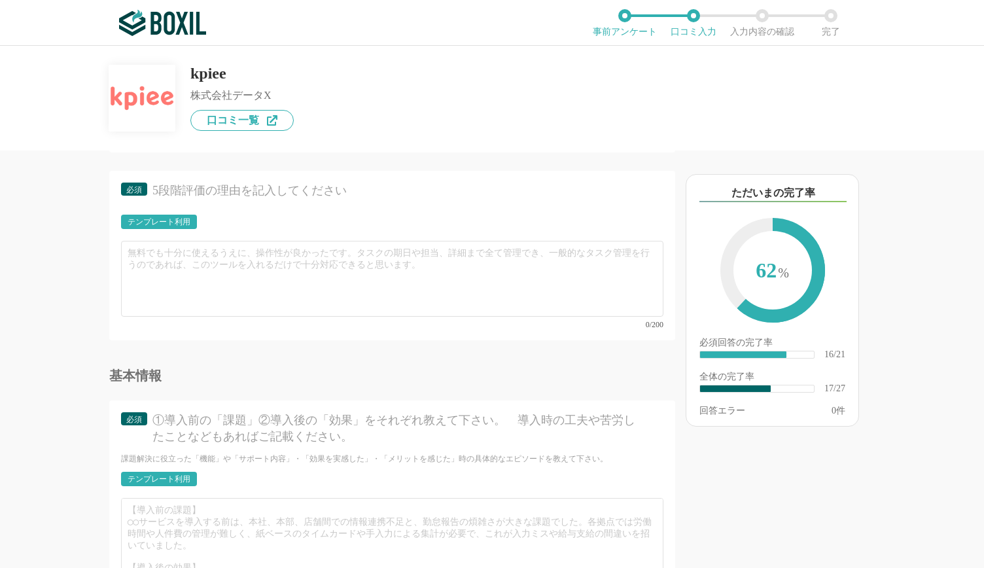
scroll to position [2279, 0]
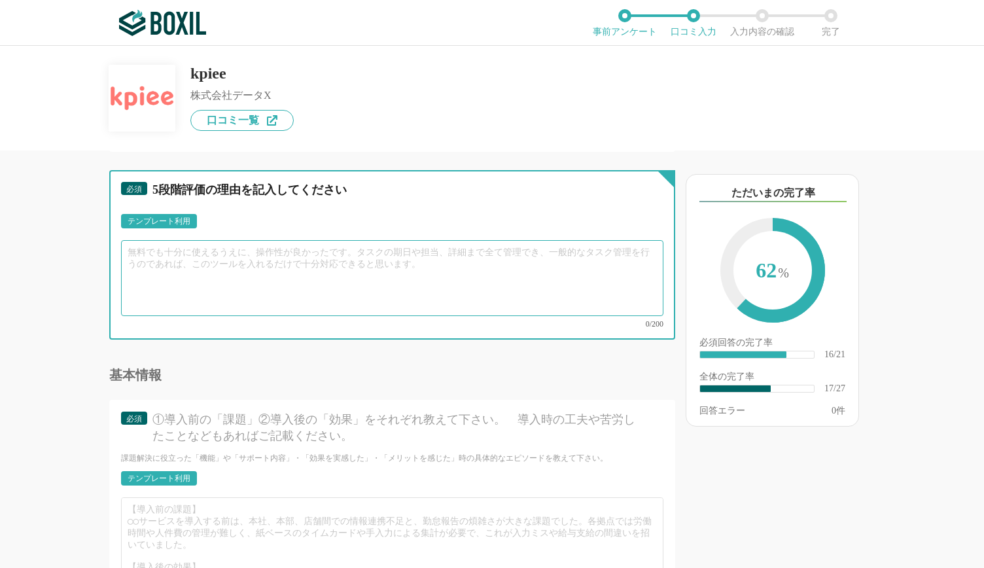
click at [161, 256] on textarea at bounding box center [392, 278] width 542 height 76
paste textarea "経営に関わる複数のデータを一元管理できるようになり、日次・週次の時間軸での可視化も可能になりました。 その結果、データの収集や集計、可視化にかかる工数が大幅に…"
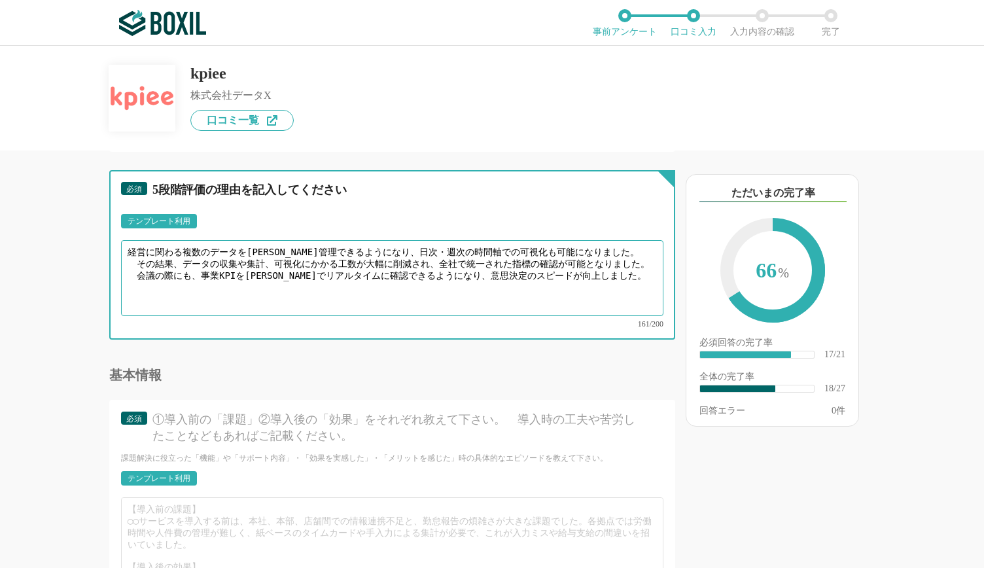
click at [135, 247] on textarea "経営に関わる複数のデータを一元管理できるようになり、日次・週次の時間軸での可視化も可能になりました。 その結果、データの収集や集計、可視化にかかる工数が大幅に…" at bounding box center [392, 278] width 542 height 76
type textarea "経営に関わる複数のデータを一元管理できるようになり、日次・週次の時間軸での可視化も可能になりました。 その結果、データの収集や集計、可視化にかかる工数が大幅に…"
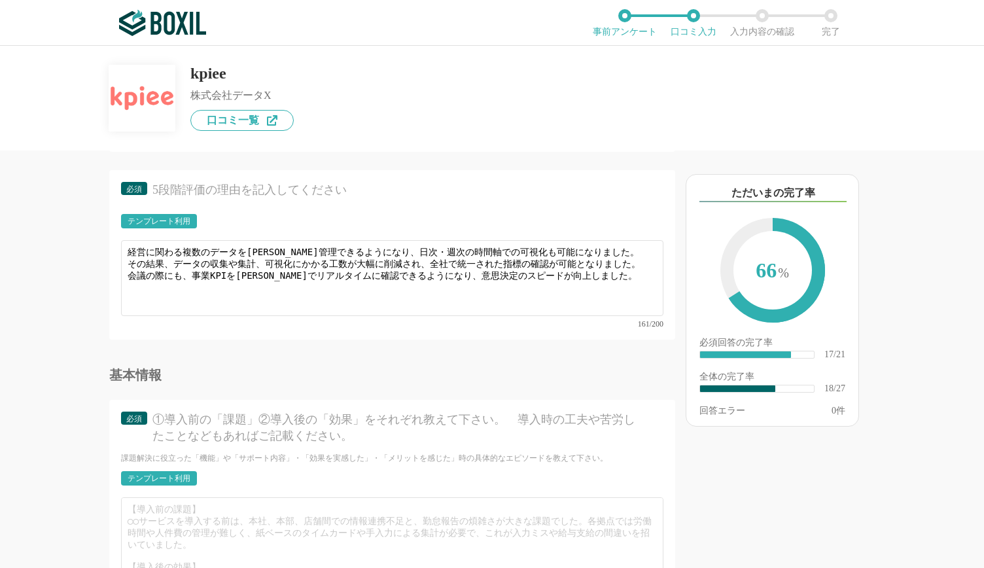
click at [50, 243] on div "他のサービス・ツールと連携していますか？ ※複数選択可 例：Slack、Salesforce 選択したサービス 未選択 kpiee 必須 導入時に所属していた…" at bounding box center [348, 358] width 654 height 417
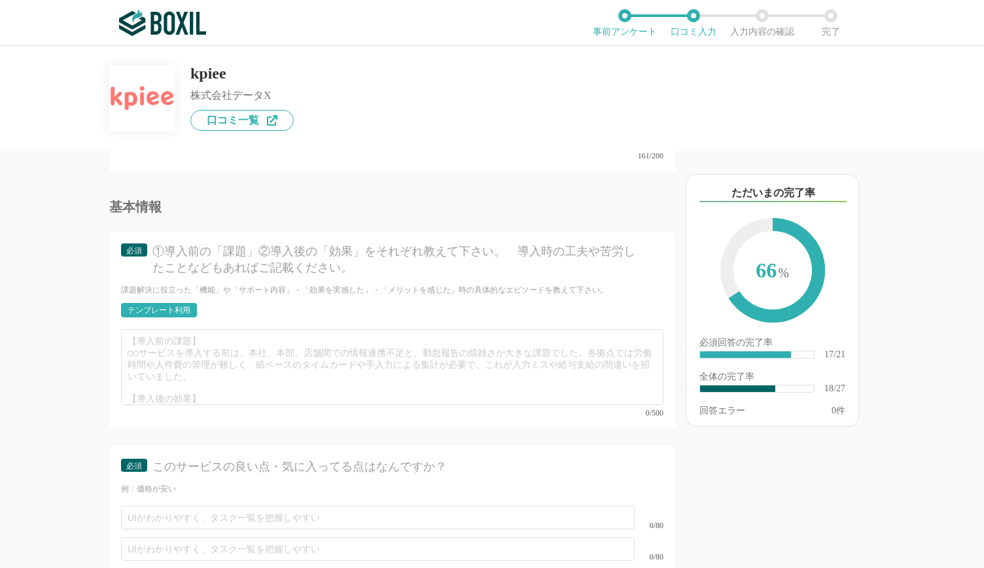
scroll to position [2480, 0]
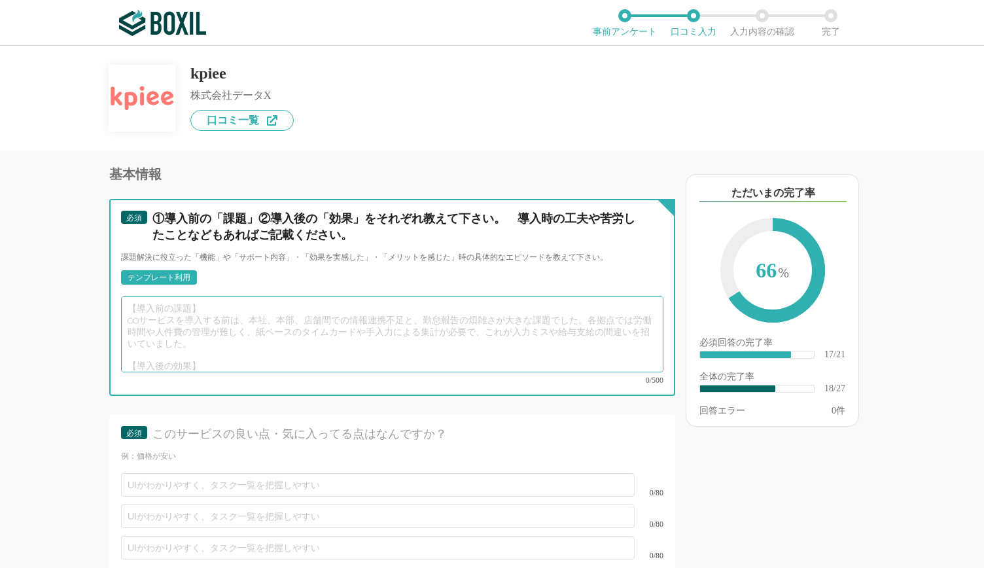
click at [186, 299] on textarea at bounding box center [392, 334] width 542 height 76
paste textarea "【導入前の課題】 これまでも他のサービスを活用してKPI管理を行っていましたが、日次・週次といった短い時間軸 でのデータ可視化には十分に対応できておらず、 確…"
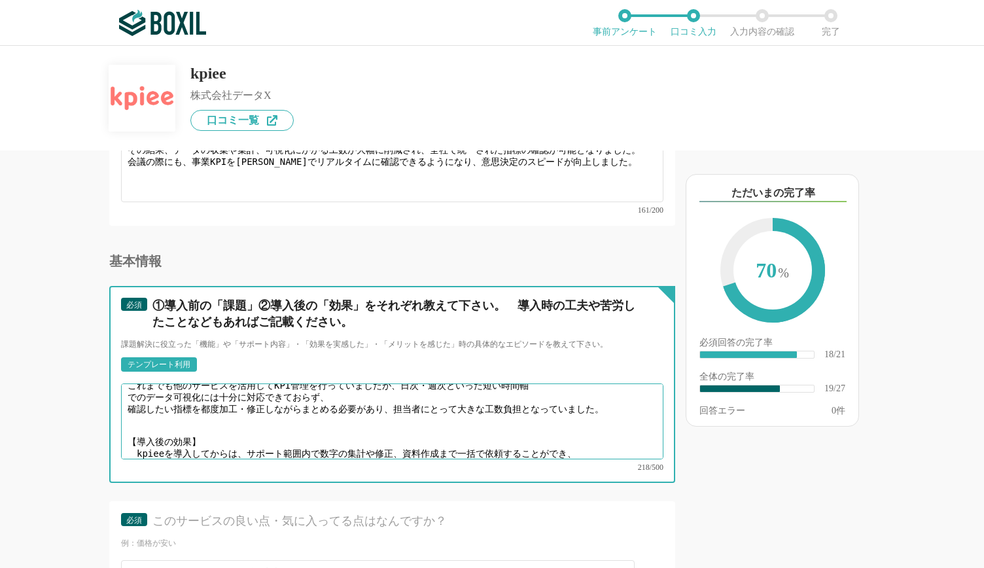
scroll to position [0, 0]
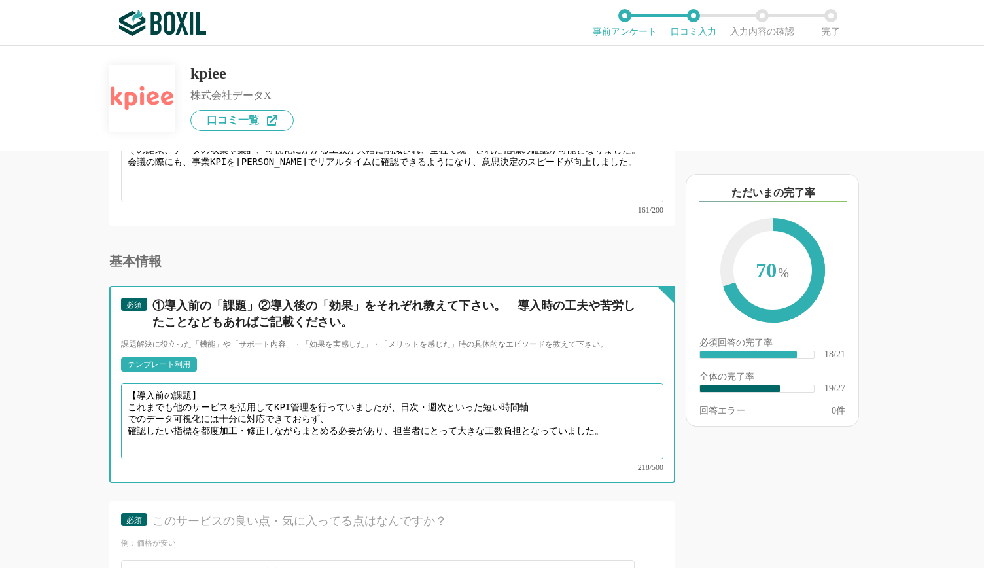
click at [128, 399] on textarea "【導入前の課題】 これまでも他のサービスを活用してKPI管理を行っていましたが、日次・週次といった短い時間軸 でのデータ可視化には十分に対応できておらず、 確…" at bounding box center [392, 421] width 542 height 76
click at [138, 408] on textarea "【導入前の課題】 これまでも他のサービスを活用してKPI管理を行っていましたが、日次・週次といった短い時間軸でのデータ可視化には十分に対応できておらず、 確認…" at bounding box center [392, 421] width 542 height 76
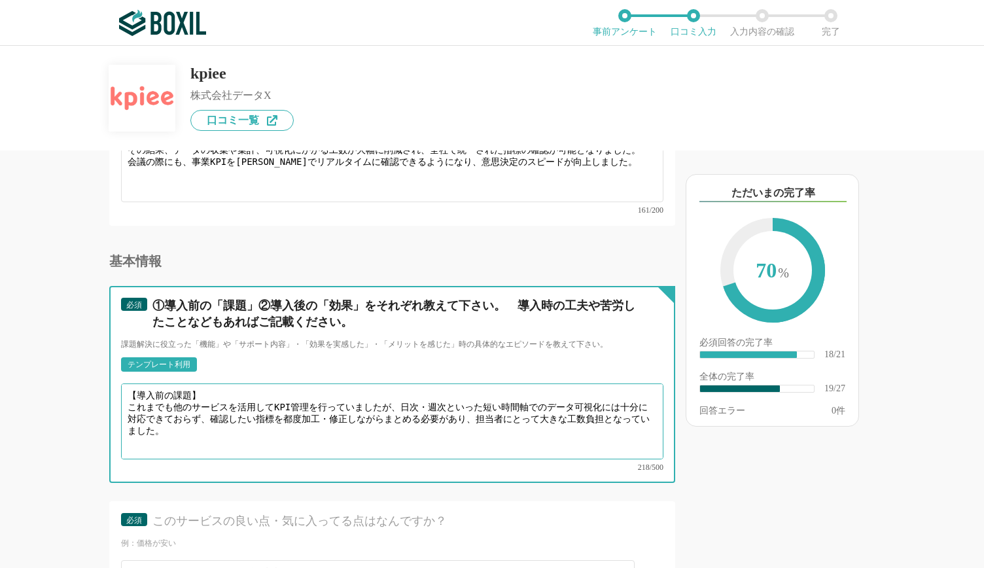
scroll to position [27, 0]
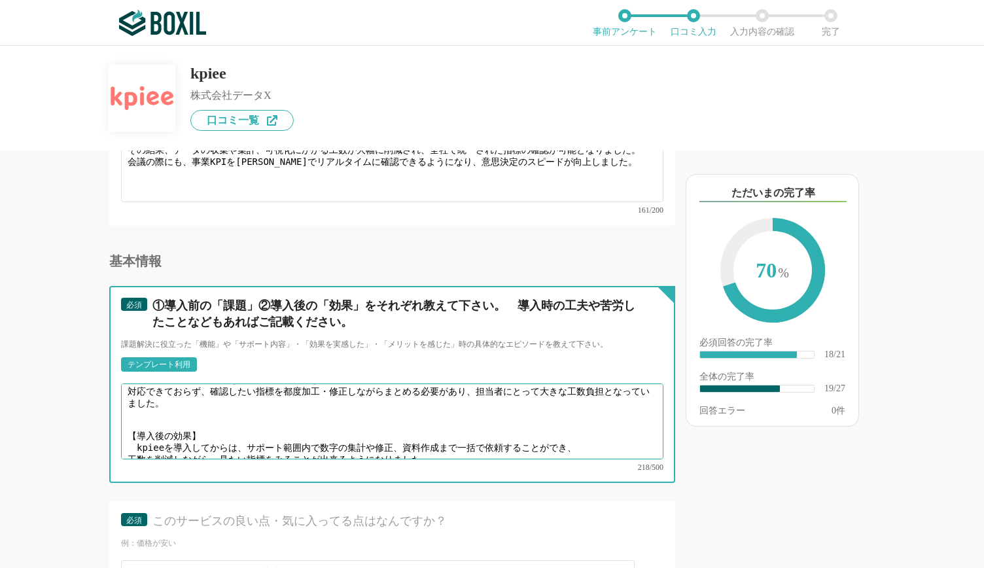
click at [130, 431] on textarea "【導入前の課題】 これまでも他のサービスを活用してKPI管理を行っていましたが、日次・週次といった短い時間軸でのデータ可視化には十分に対応できておらず、確認し…" at bounding box center [392, 421] width 542 height 76
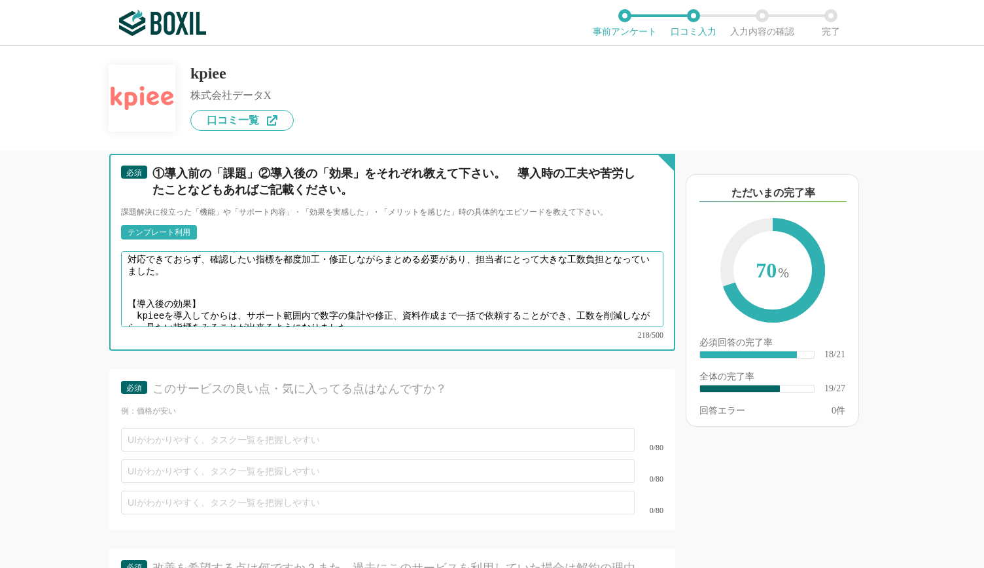
scroll to position [2525, 0]
type textarea "【導入前の課題】 これまでも他のサービスを活用してKPI管理を行っていましたが、日次・週次といった短い時間軸でのデータ可視化には十分に対応できておらず、確認し…"
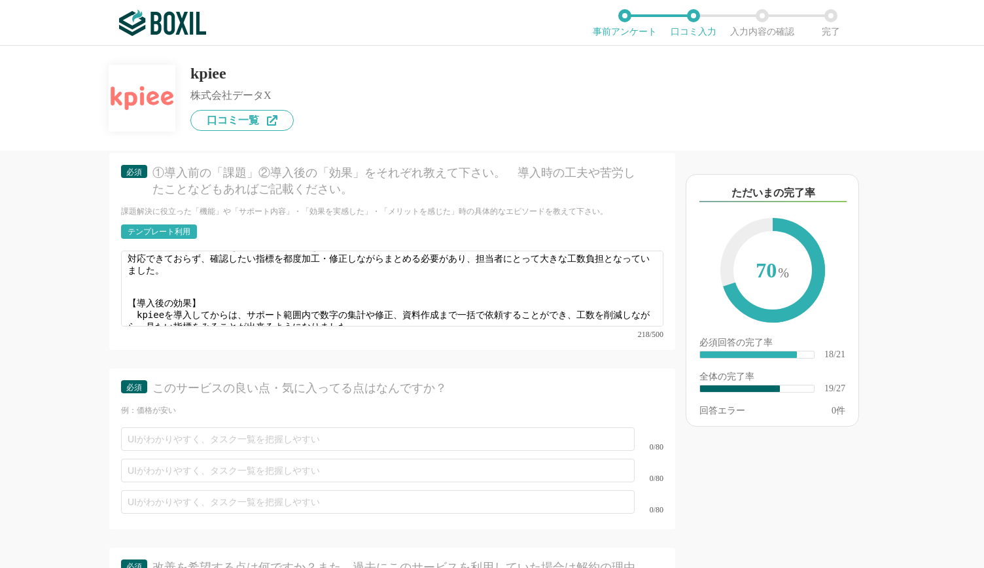
click at [65, 313] on div "他のサービス・ツールと連携していますか？ ※複数選択可 例：Slack、Salesforce 選択したサービス 未選択 kpiee 必須 導入時に所属していた…" at bounding box center [348, 358] width 654 height 417
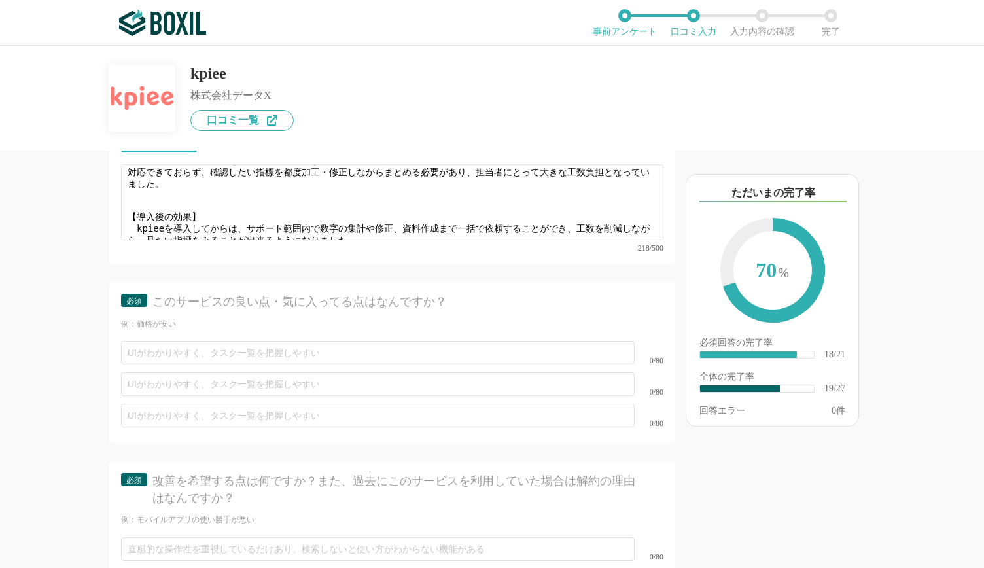
scroll to position [2613, 0]
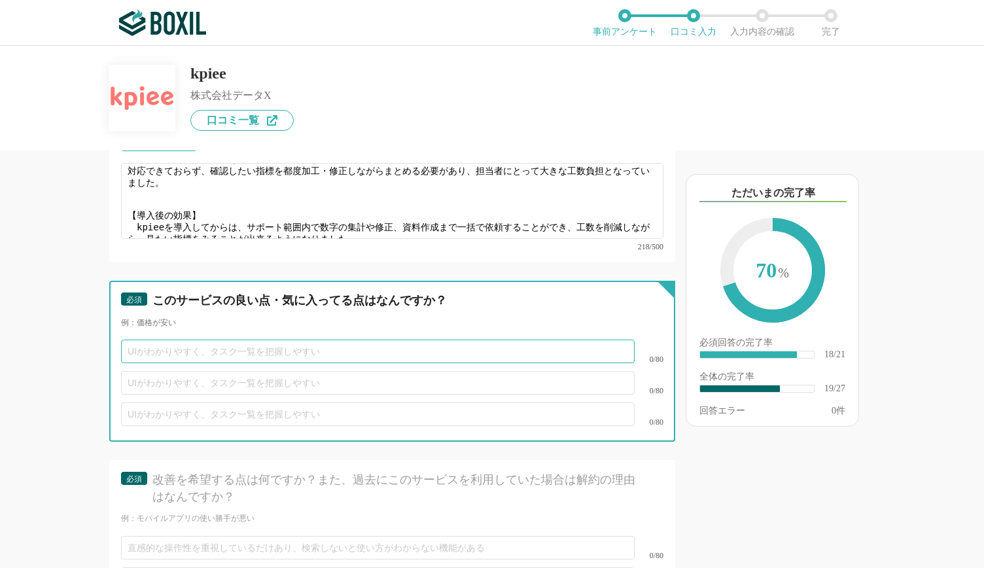
click at [154, 339] on input "text" at bounding box center [377, 351] width 513 height 24
paste input "データの収集、集計、可視化までの工数を大幅に削減できる"
type input "データの収集、集計、可視化までの工数を大幅に削減できる"
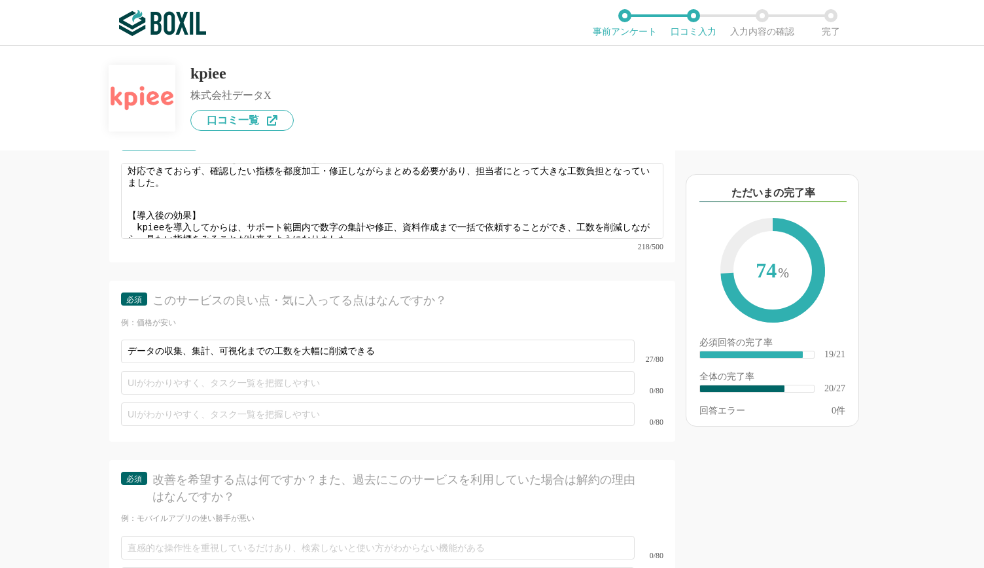
click at [70, 343] on div "他のサービス・ツールと連携していますか？ ※複数選択可 例：Slack、Salesforce 選択したサービス 未選択 kpiee 必須 導入時に所属していた…" at bounding box center [348, 358] width 654 height 417
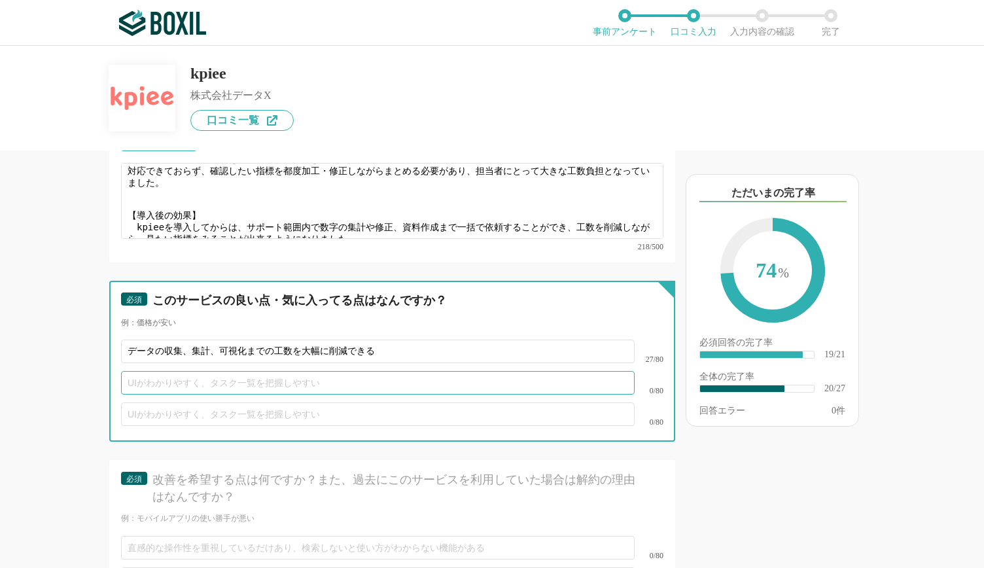
click at [175, 371] on input "text" at bounding box center [377, 383] width 513 height 24
paste input "日次・週次での可視化が可能になり、全社で統一された指標の確認ができる"
type input "日次・週次での可視化が可能になり、全社で統一された指標の確認ができる"
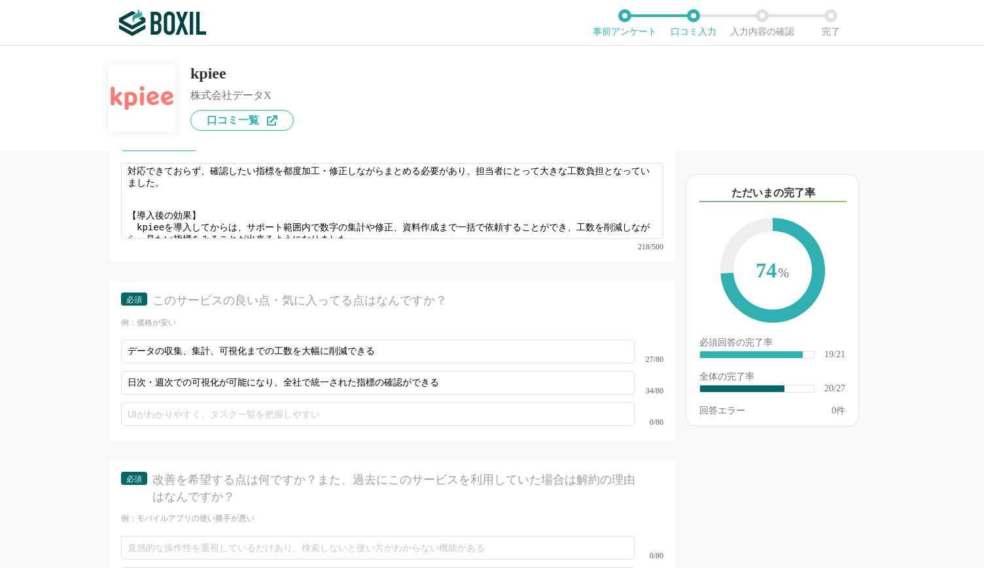
click at [109, 359] on div "他のサービス・ツールと連携していますか？ ※複数選択可 例：Slack、Salesforce 選択したサービス 未選択 kpiee 必須 導入時に所属していた…" at bounding box center [348, 358] width 654 height 417
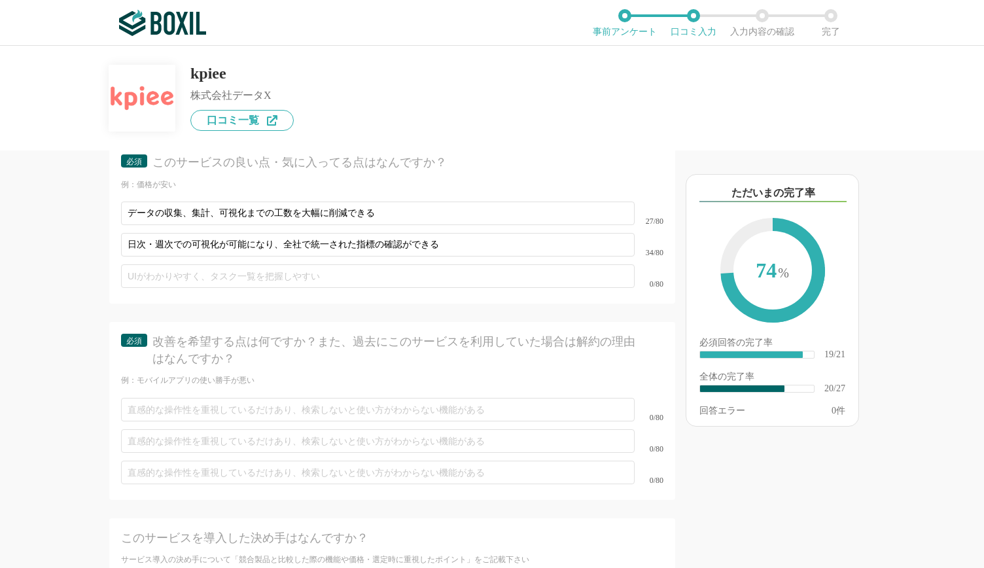
scroll to position [2774, 0]
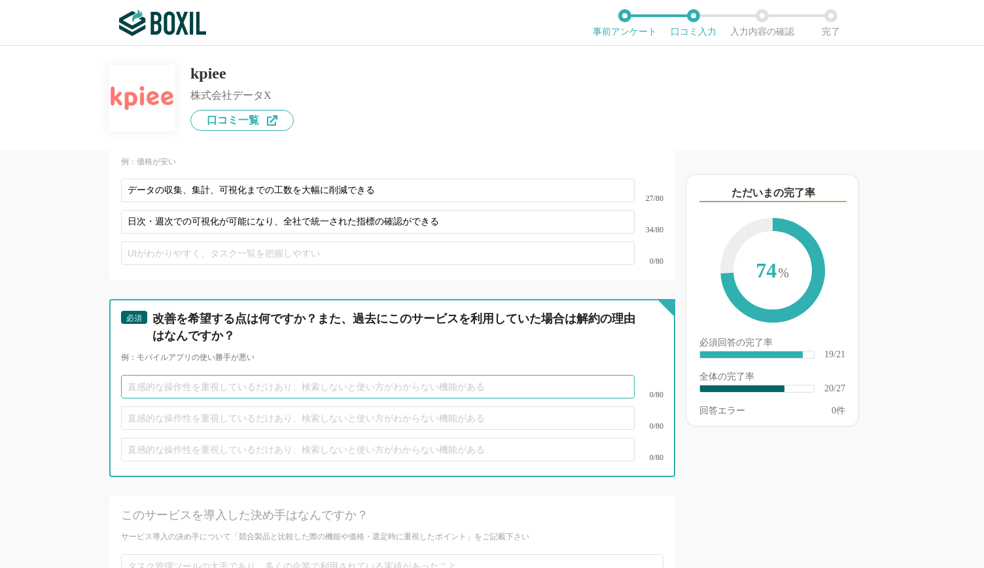
click at [238, 375] on input "text" at bounding box center [377, 387] width 513 height 24
paste input "現状、特に大きな改善点はございませんが、今後もより良い活用を進めていくため、 引き続きデータ収集～可視化まで幅広くご支援をお願いできれば幸いです。"
click at [288, 375] on input "現状、特に大きな改善点はございませんが、今後もより良い活用を進めていくため、 引き続きデータ収集～可視化まで幅広くご支援をお願いできれば幸いです。" at bounding box center [377, 387] width 513 height 24
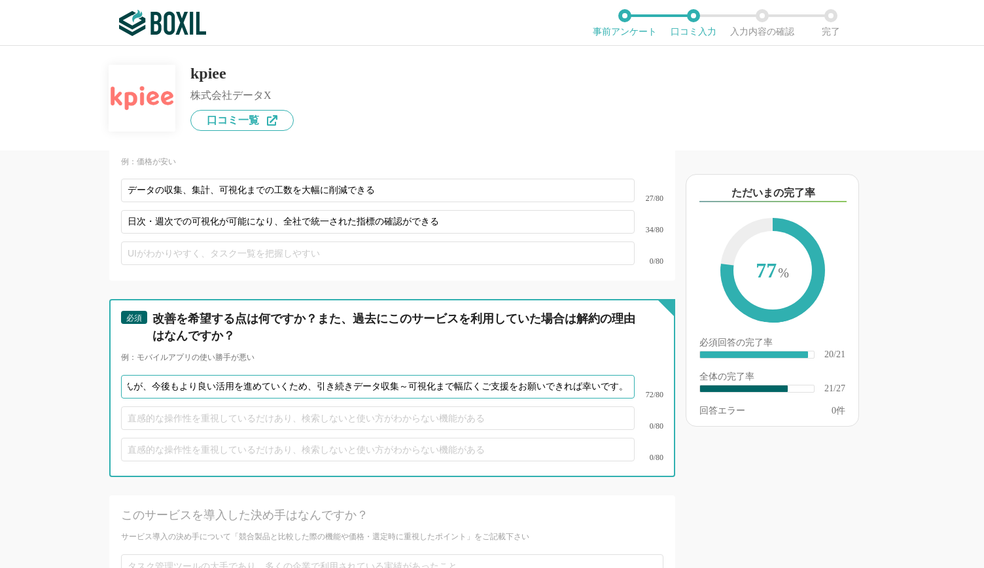
type input "現状、特に大きな改善点はございませんが、今後もより良い活用を進めていくため、引き続きデータ収集～可視化まで幅広くご支援をお願いできれば幸いです。"
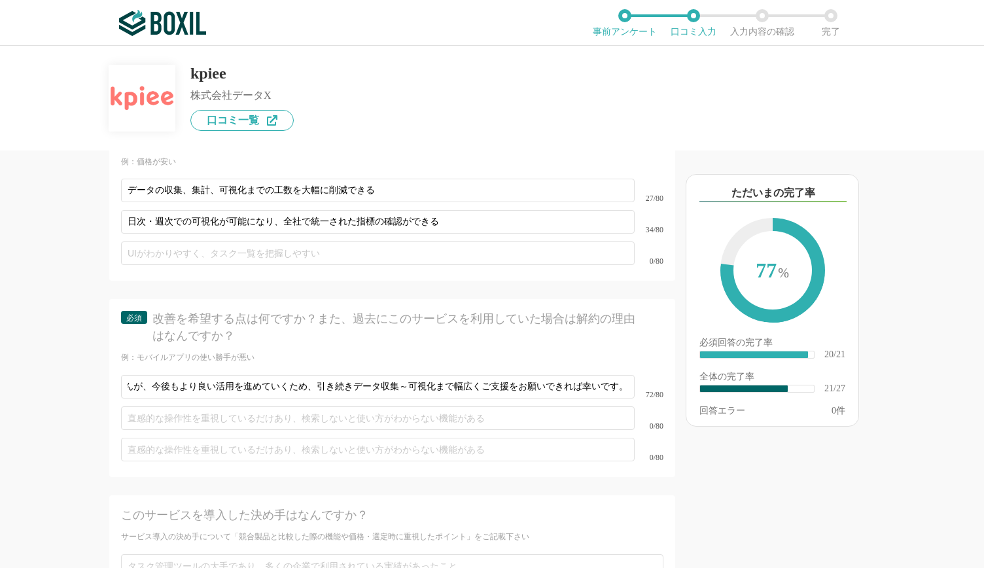
click at [47, 411] on div "他のサービス・ツールと連携していますか？ ※複数選択可 例：Slack、Salesforce 選択したサービス 未選択 kpiee 必須 導入時に所属していた…" at bounding box center [348, 358] width 654 height 417
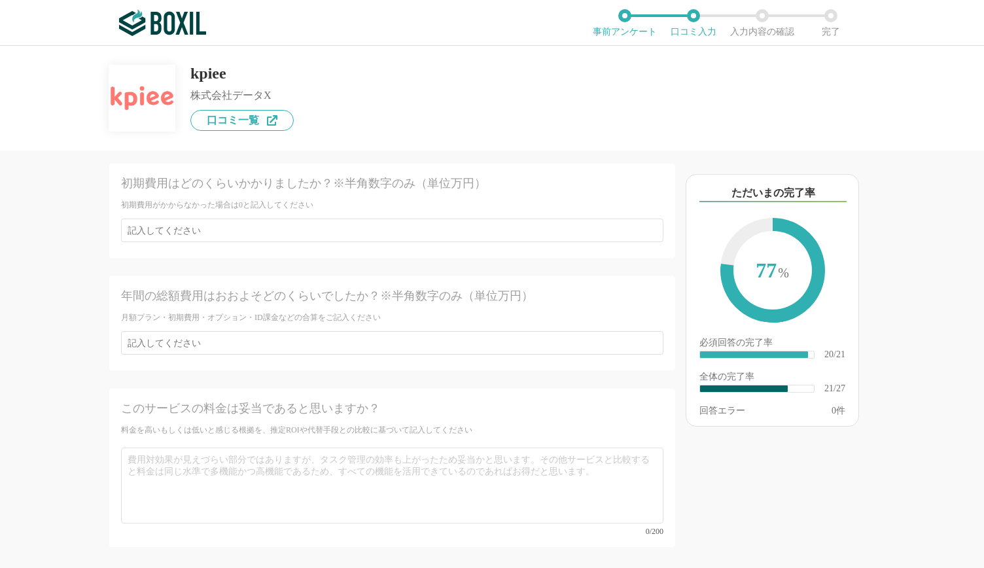
scroll to position [3449, 0]
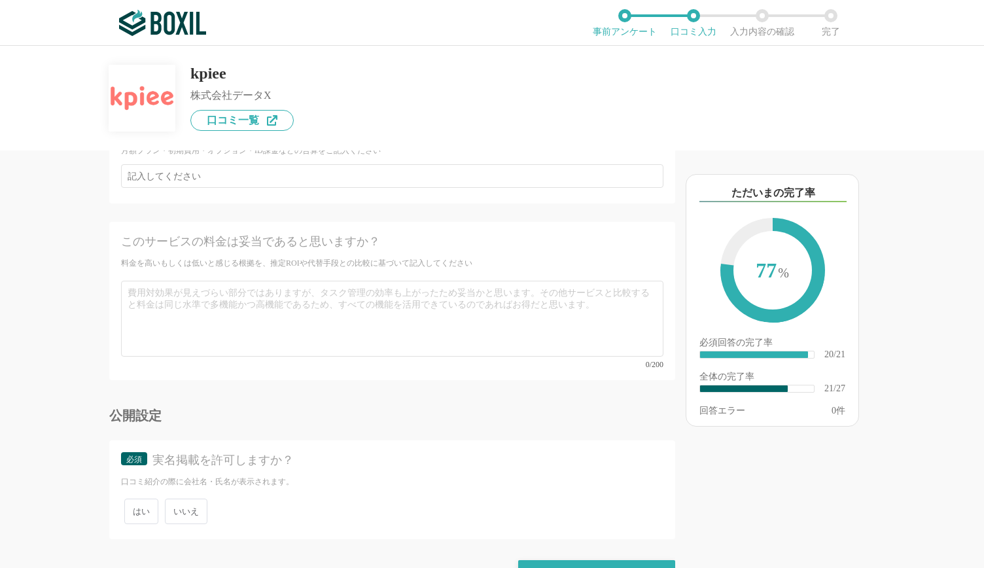
click at [140, 498] on span "はい" at bounding box center [141, 511] width 34 height 26
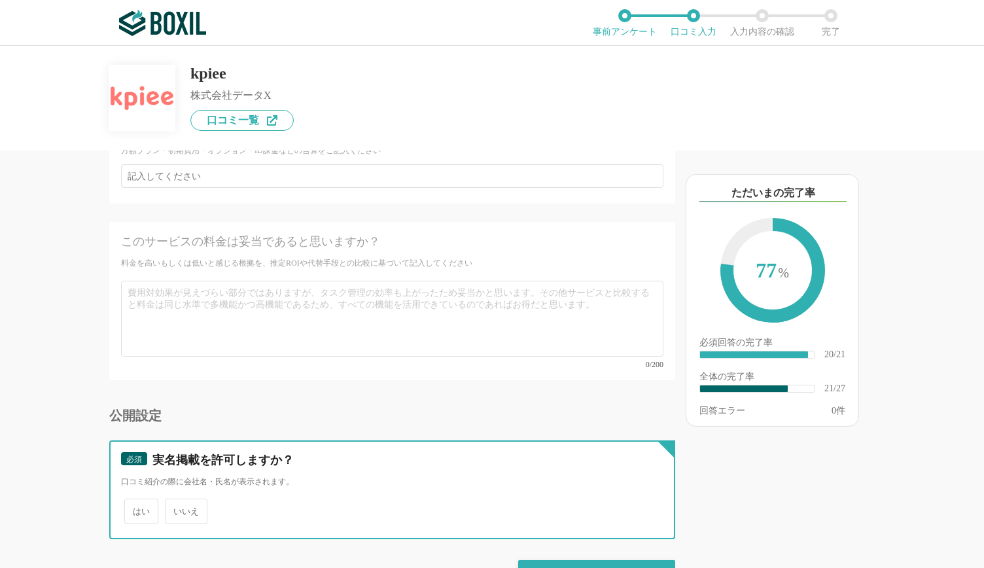
click at [136, 500] on input "はい" at bounding box center [132, 504] width 9 height 9
radio input "true"
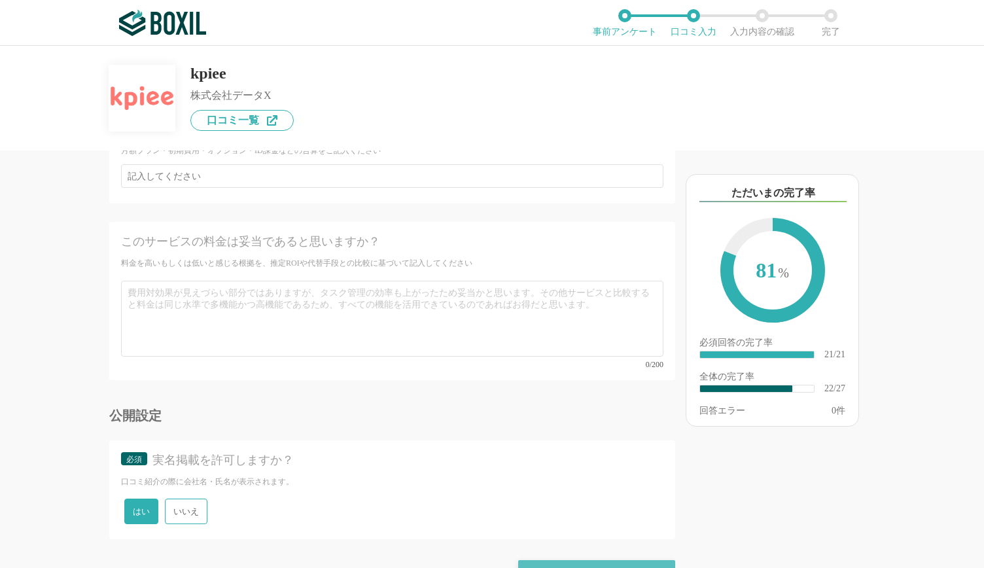
click at [583, 560] on div "確認画面に進む" at bounding box center [596, 574] width 157 height 29
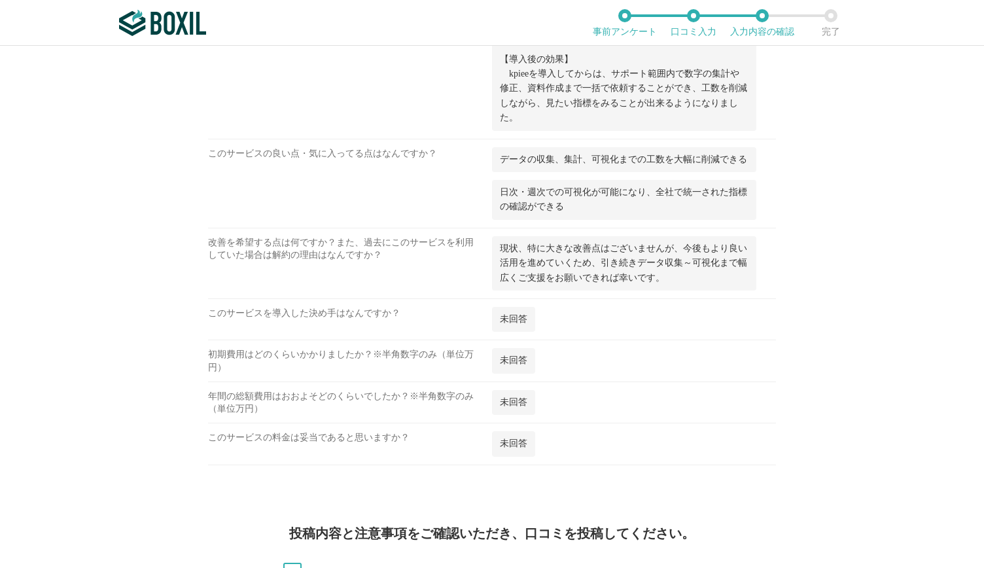
scroll to position [1434, 0]
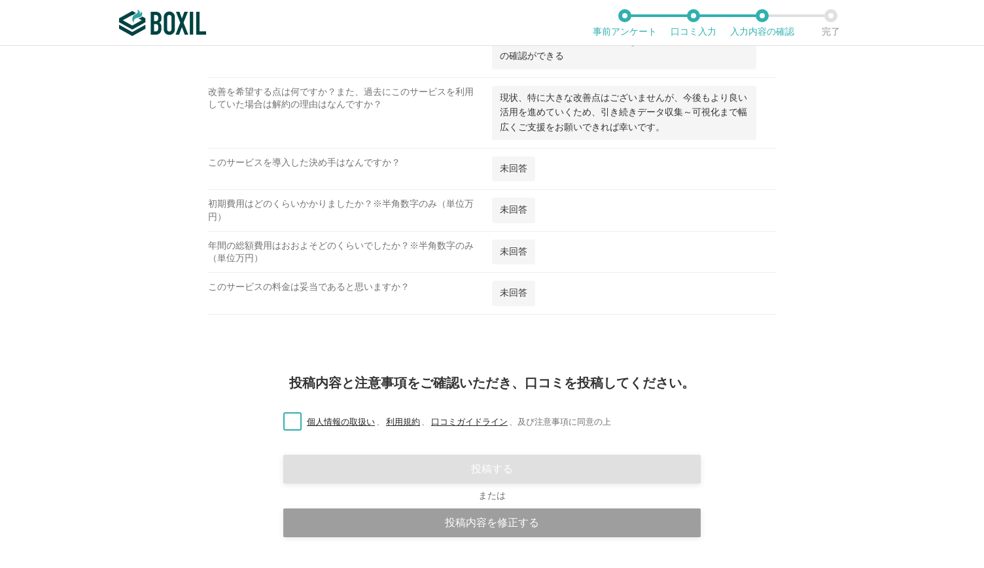
click at [275, 377] on div "投稿内容と注意事項をご確認いただき、口コミを投稿してください。 個人情報の取扱い 、 利用規約 、 口コミガイドライン 、 及び注意事項に同意の上 投稿する …" at bounding box center [492, 480] width 984 height 249
click at [277, 415] on label "個人情報の取扱い 、 利用規約 、 口コミガイドライン 、 及び注意事項に同意の上" at bounding box center [442, 422] width 338 height 14
click at [0, 0] on input "個人情報の取扱い 、 利用規約 、 口コミガイドライン 、 及び注意事項に同意の上" at bounding box center [0, 0] width 0 height 0
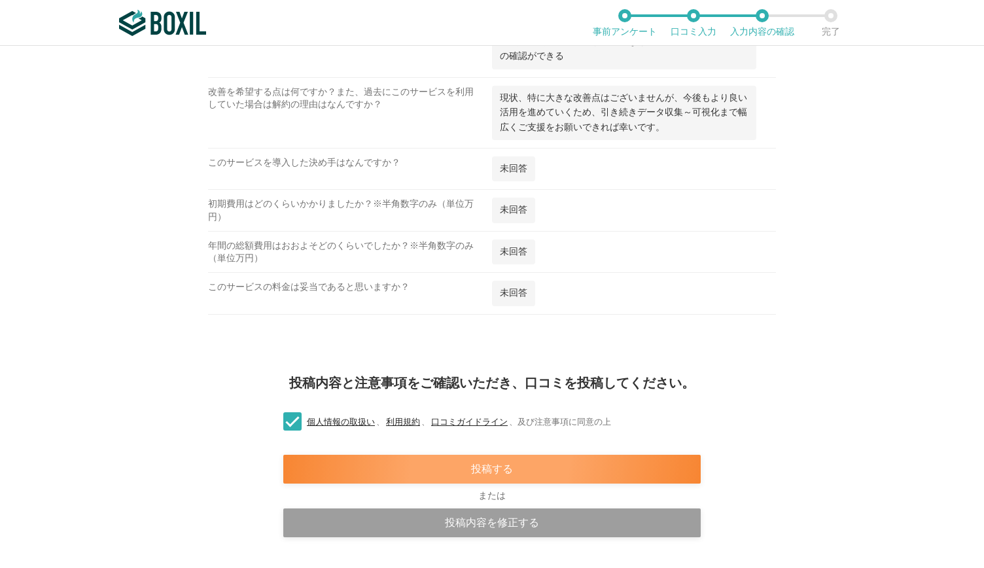
click at [338, 455] on div "投稿する" at bounding box center [491, 469] width 417 height 29
